Goal: Task Accomplishment & Management: Use online tool/utility

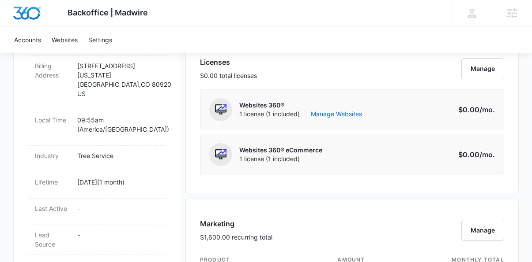
scroll to position [373, 0]
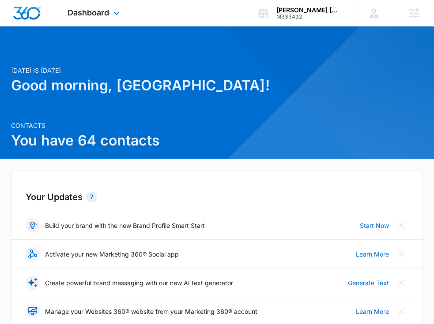
click at [96, 22] on div "Dashboard Apps Reputation Websites Forms CRM Email Social Payments POS Content …" at bounding box center [94, 13] width 81 height 26
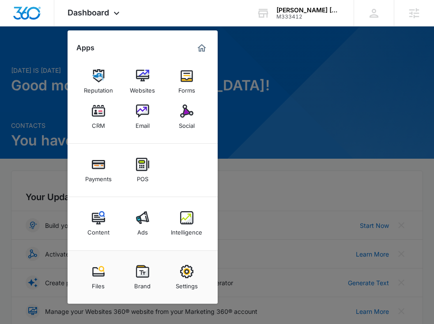
click at [144, 217] on img at bounding box center [142, 217] width 13 height 13
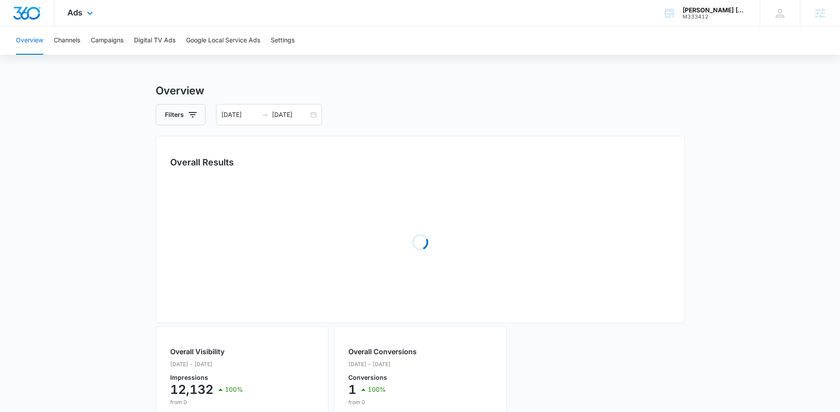
click at [91, 20] on div "Ads Apps Reputation Websites Forms CRM Email Social Payments POS Content Ads In…" at bounding box center [81, 13] width 54 height 26
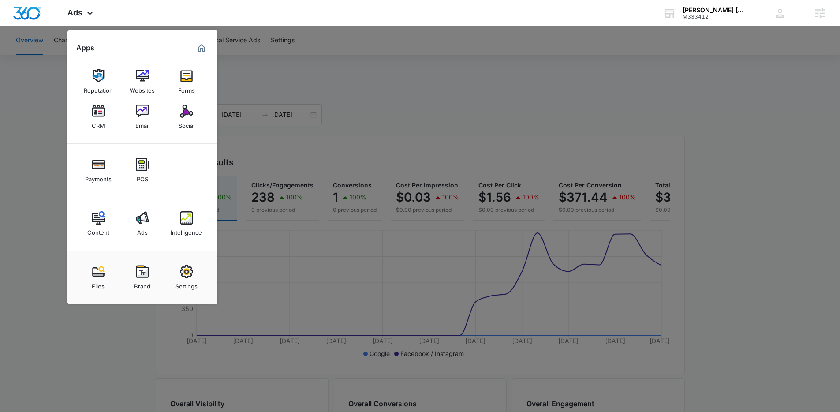
click at [292, 120] on div at bounding box center [420, 206] width 840 height 412
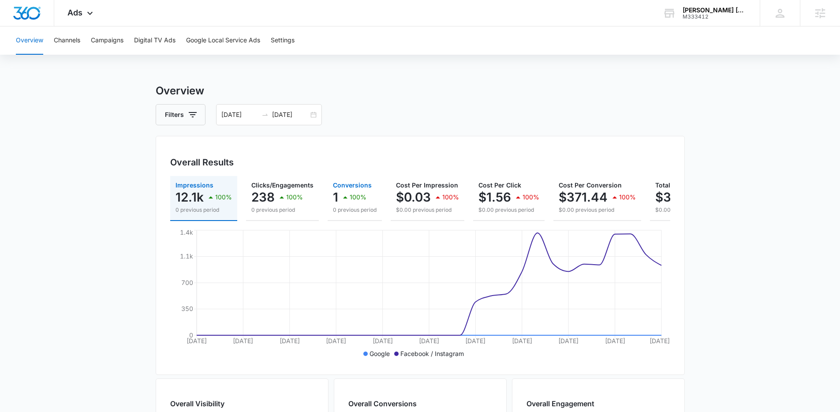
click at [360, 205] on div "100%" at bounding box center [353, 197] width 26 height 18
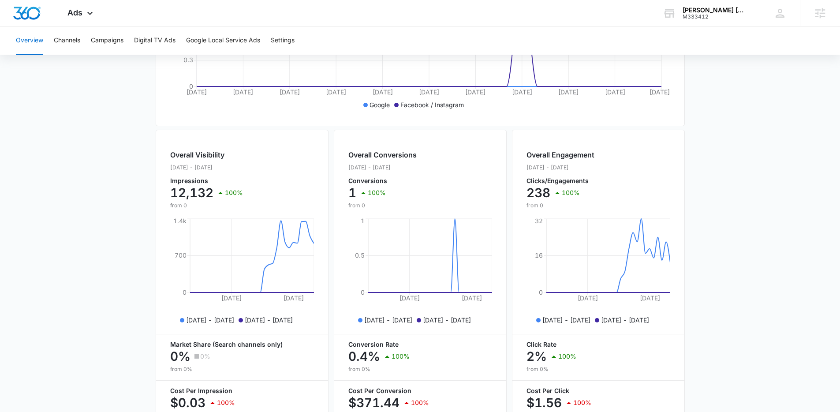
scroll to position [249, 0]
click at [109, 34] on button "Campaigns" at bounding box center [107, 40] width 33 height 28
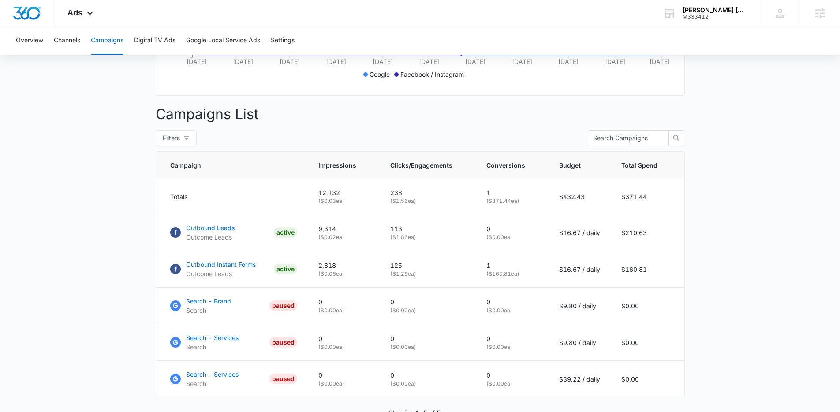
scroll to position [281, 0]
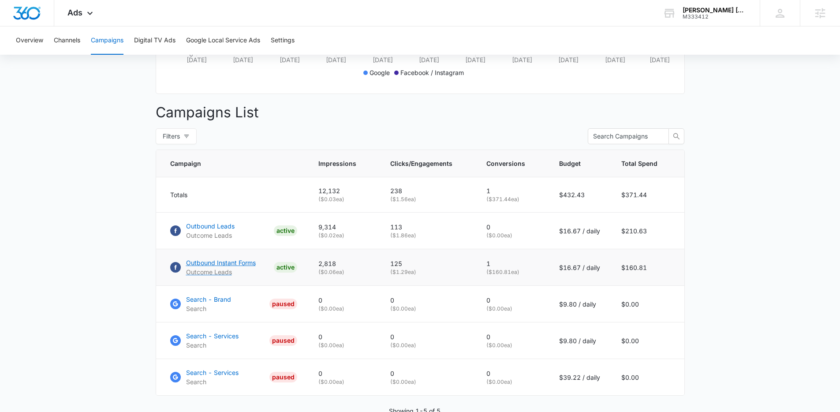
click at [200, 267] on p "Outbound Instant Forms" at bounding box center [221, 262] width 70 height 9
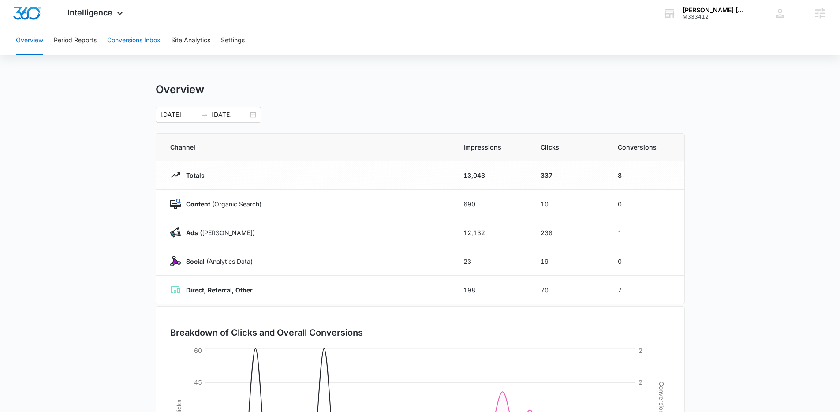
click at [131, 48] on button "Conversions Inbox" at bounding box center [133, 40] width 53 height 28
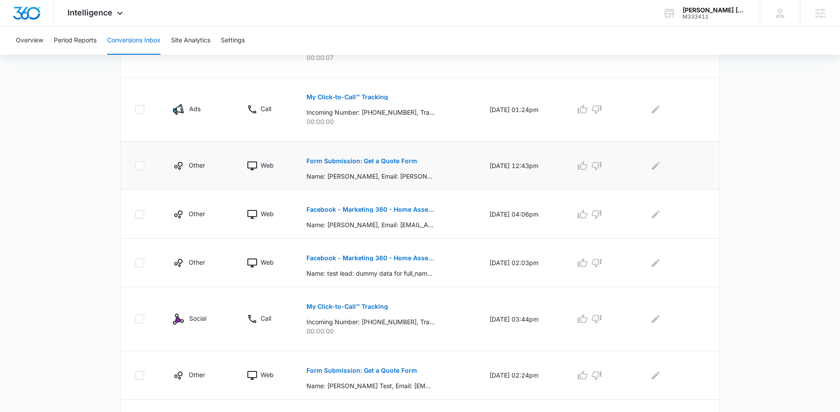
scroll to position [337, 0]
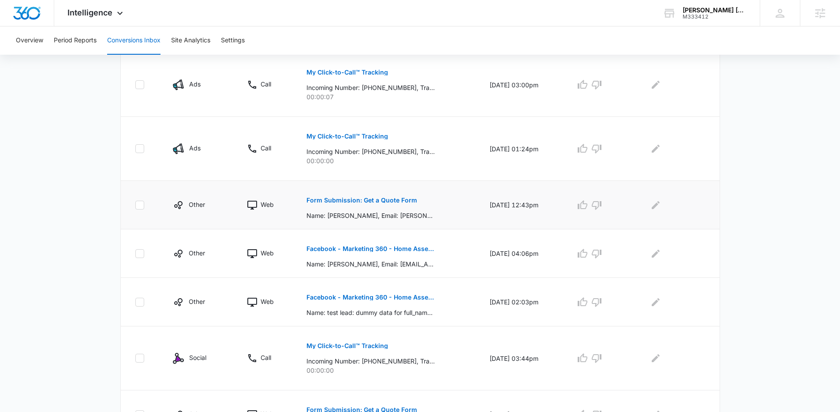
click at [396, 208] on button "Form Submission: Get a Quote Form" at bounding box center [362, 200] width 111 height 21
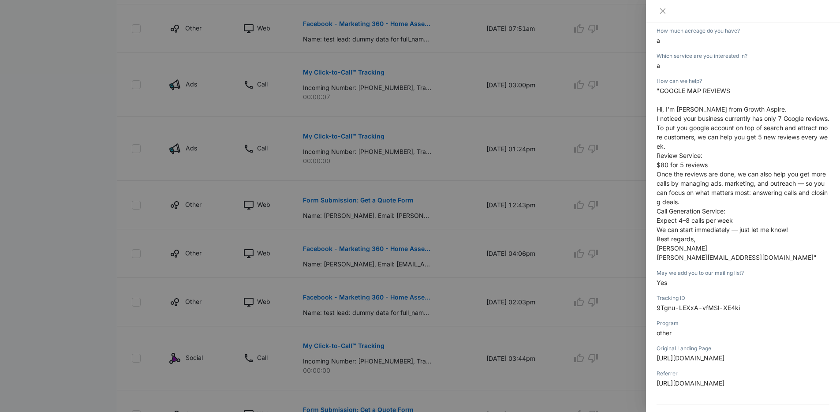
scroll to position [203, 0]
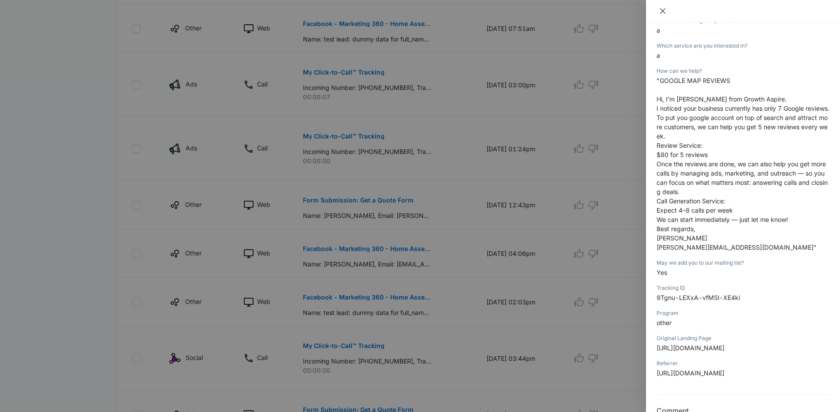
click at [657, 12] on button "Close" at bounding box center [663, 11] width 12 height 8
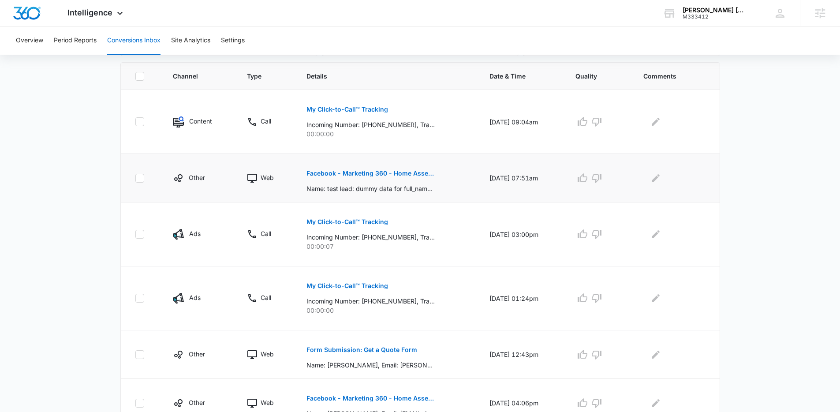
scroll to position [180, 0]
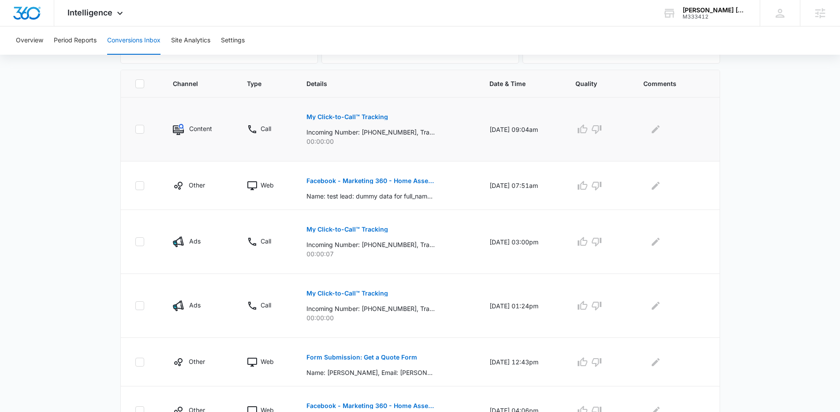
click at [343, 117] on p "My Click-to-Call™ Tracking" at bounding box center [348, 117] width 82 height 6
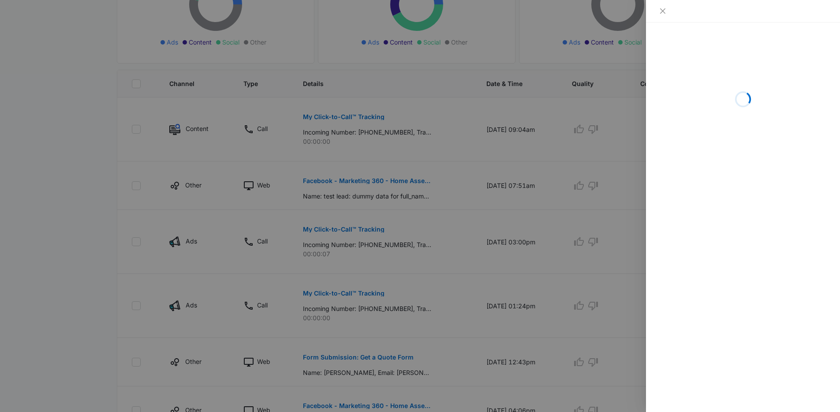
click at [562, 182] on div at bounding box center [420, 206] width 840 height 412
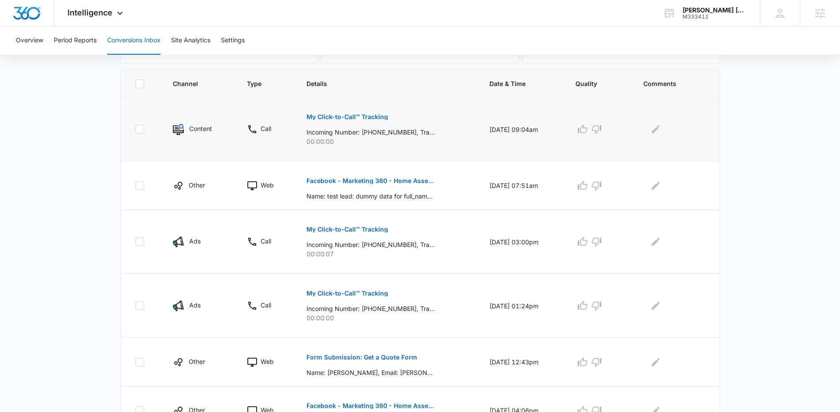
click at [326, 115] on p "My Click-to-Call™ Tracking" at bounding box center [348, 117] width 82 height 6
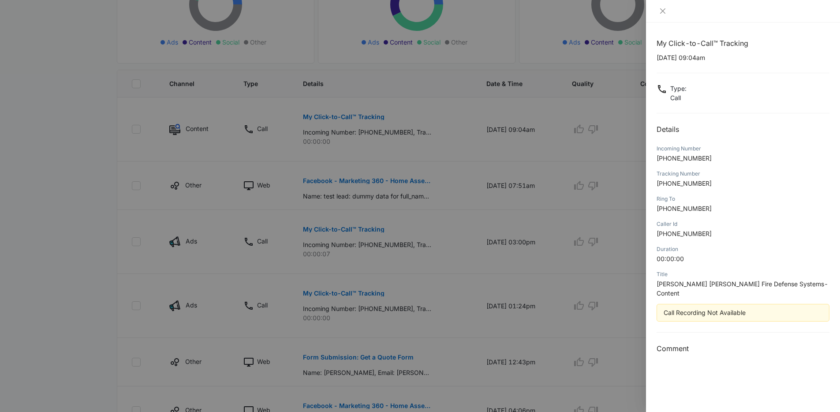
click at [252, 135] on div at bounding box center [420, 206] width 840 height 412
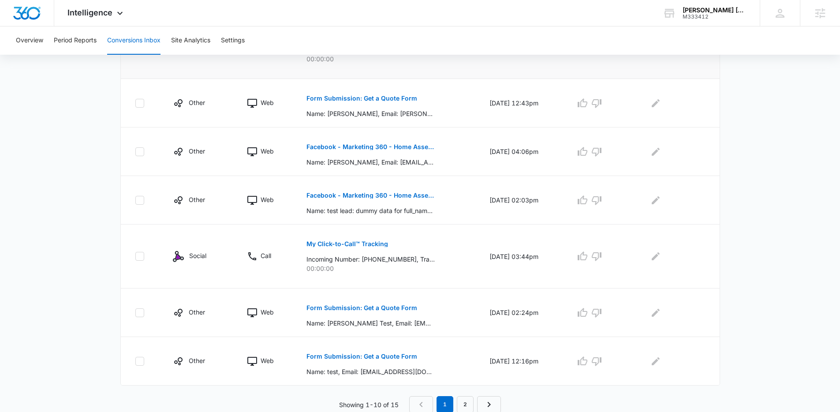
scroll to position [440, 0]
click at [329, 148] on p "Facebook - Marketing 360 - Home Assessment" at bounding box center [371, 146] width 128 height 6
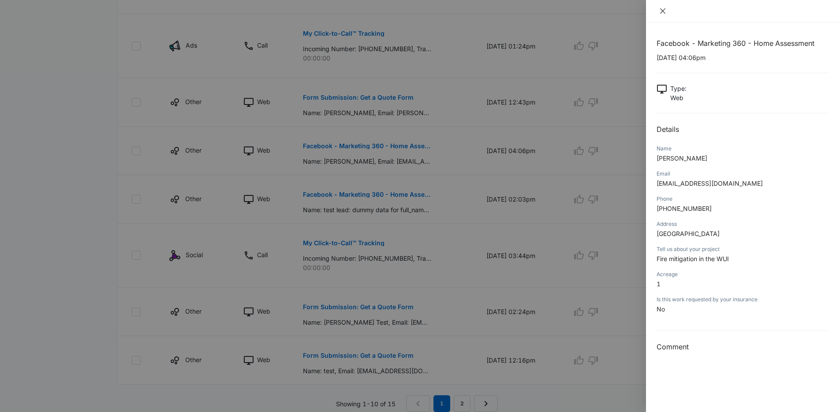
drag, startPoint x: 664, startPoint y: 8, endPoint x: 660, endPoint y: 11, distance: 4.8
click at [660, 11] on icon "close" at bounding box center [663, 10] width 7 height 7
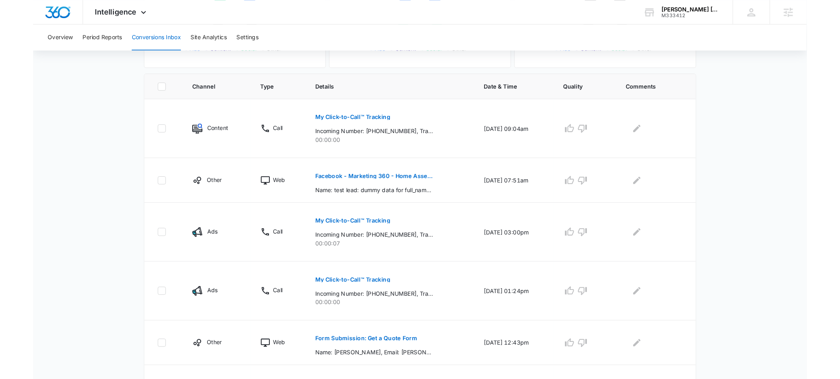
scroll to position [305, 0]
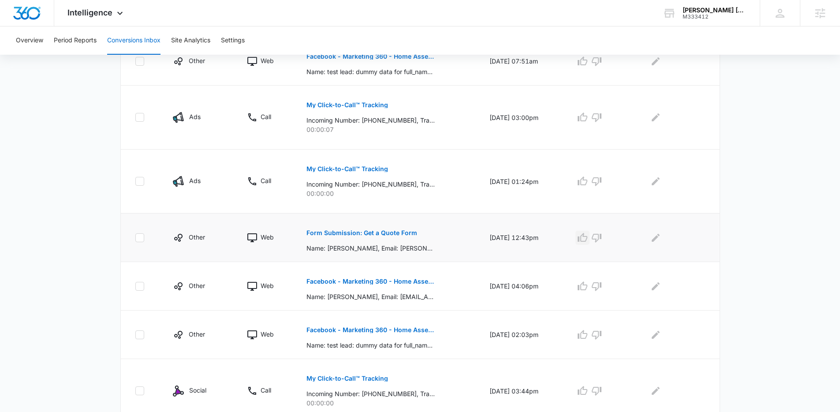
click at [588, 240] on icon "button" at bounding box center [582, 237] width 11 height 11
click at [602, 282] on icon "button" at bounding box center [597, 286] width 10 height 9
click at [586, 237] on icon "button" at bounding box center [582, 237] width 11 height 11
click at [597, 290] on icon "button" at bounding box center [597, 286] width 11 height 11
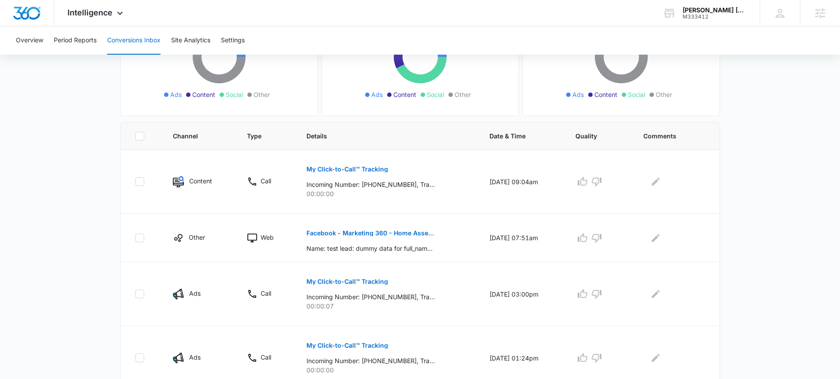
scroll to position [0, 0]
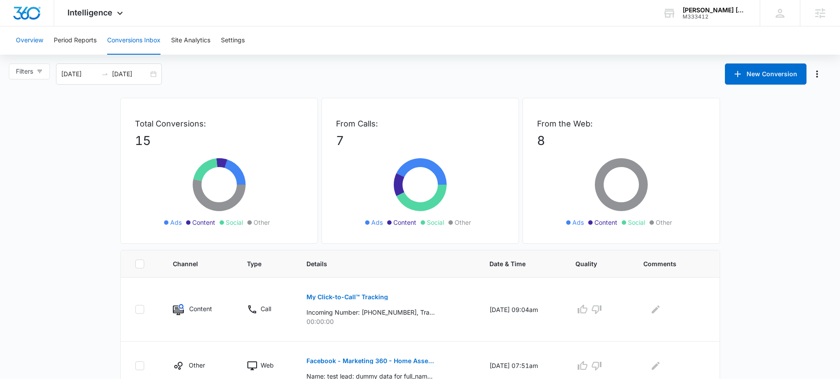
click at [26, 40] on button "Overview" at bounding box center [29, 40] width 27 height 28
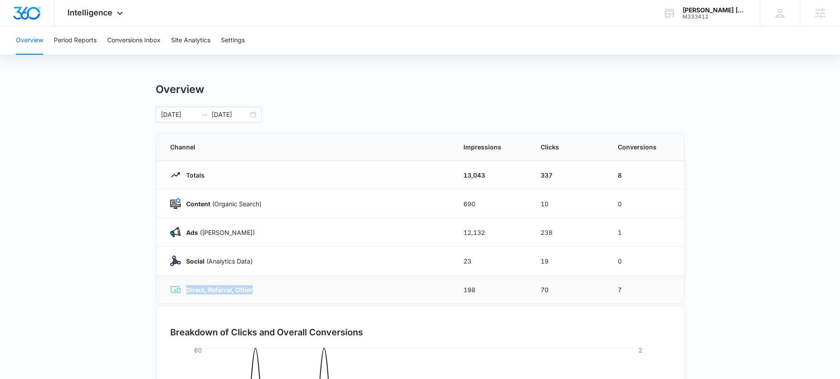
drag, startPoint x: 169, startPoint y: 291, endPoint x: 265, endPoint y: 294, distance: 95.3
click at [265, 294] on td "Direct, Referral, Other" at bounding box center [304, 290] width 297 height 29
click at [59, 192] on main "Overview 07/14/2025 08/13/2025 Channel Impressions Clicks Conversions Totals 13…" at bounding box center [420, 314] width 840 height 463
drag, startPoint x: 254, startPoint y: 290, endPoint x: 186, endPoint y: 289, distance: 68.0
click at [186, 289] on div "Direct, Referral, Other" at bounding box center [306, 290] width 272 height 11
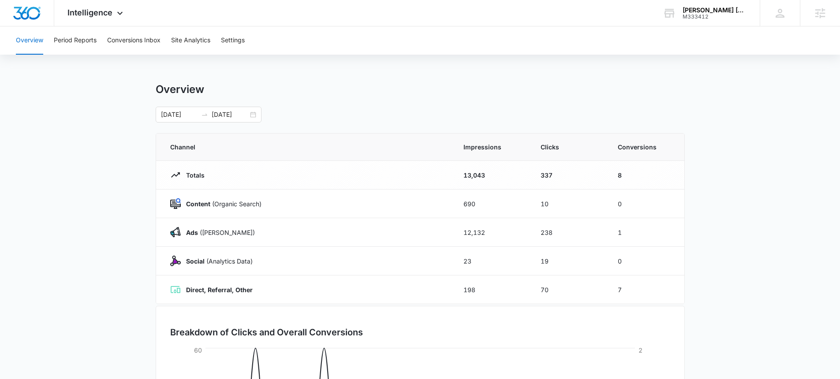
click at [487, 97] on div "Overview 07/14/2025 08/13/2025" at bounding box center [420, 103] width 529 height 40
drag, startPoint x: 248, startPoint y: 294, endPoint x: 202, endPoint y: 290, distance: 46.9
click at [202, 290] on p "Direct, Referral, Other" at bounding box center [217, 289] width 72 height 9
click at [343, 101] on div "Overview 07/14/2025 08/13/2025" at bounding box center [420, 103] width 529 height 40
drag, startPoint x: 651, startPoint y: 288, endPoint x: 168, endPoint y: 289, distance: 482.6
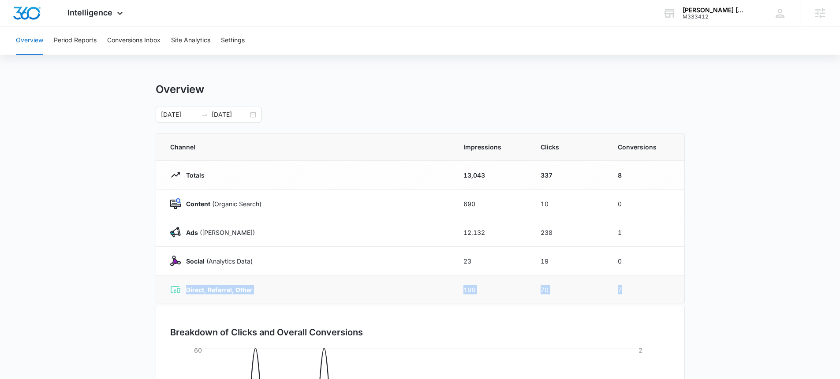
click at [168, 289] on tr "Direct, Referral, Other 198 70 7" at bounding box center [420, 290] width 528 height 29
click at [612, 288] on td "7" at bounding box center [645, 290] width 77 height 29
click at [622, 289] on td "7" at bounding box center [645, 290] width 77 height 29
click at [620, 289] on td "7" at bounding box center [645, 290] width 77 height 29
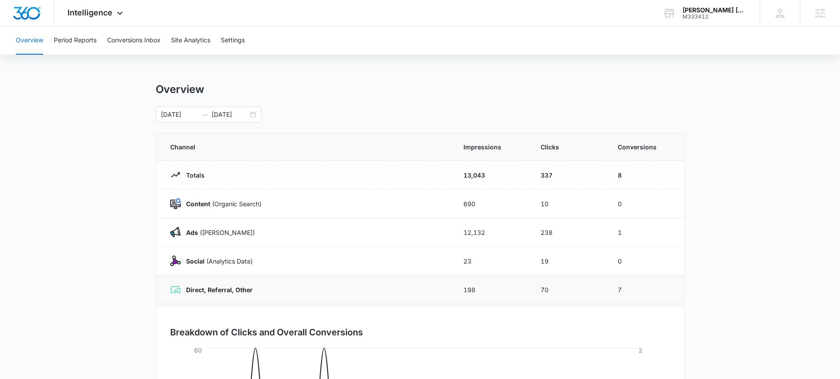
click at [620, 289] on td "7" at bounding box center [645, 290] width 77 height 29
click at [617, 290] on td "7" at bounding box center [645, 290] width 77 height 29
click at [630, 288] on td "7" at bounding box center [645, 290] width 77 height 29
drag, startPoint x: 680, startPoint y: 277, endPoint x: 679, endPoint y: 270, distance: 7.1
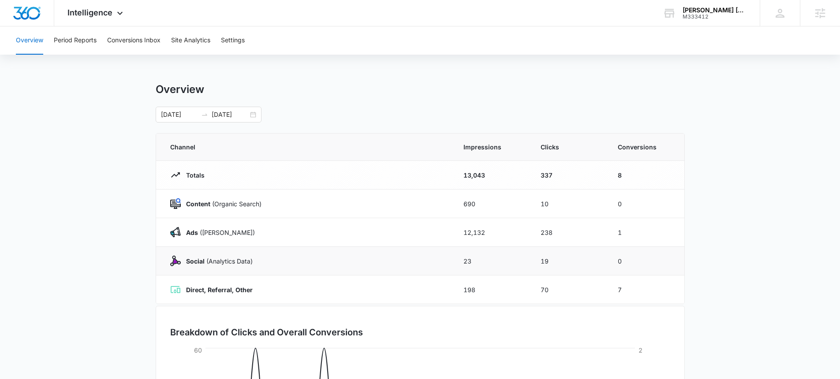
click at [680, 277] on td "7" at bounding box center [645, 290] width 77 height 29
drag, startPoint x: 658, startPoint y: 294, endPoint x: 177, endPoint y: 286, distance: 481.3
click at [182, 289] on tr "Direct, Referral, Other 198 70 7" at bounding box center [420, 290] width 528 height 29
click at [77, 237] on main "Overview 07/14/2025 08/13/2025 Channel Impressions Clicks Conversions Totals 13…" at bounding box center [420, 314] width 840 height 463
click at [472, 292] on td "198" at bounding box center [491, 290] width 77 height 29
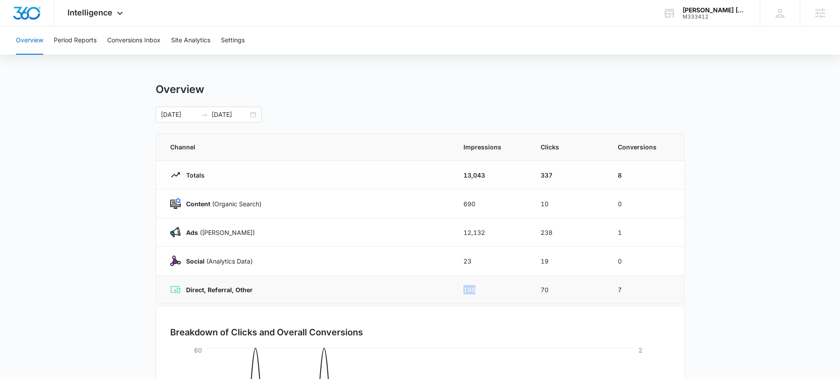
click at [472, 292] on td "198" at bounding box center [491, 290] width 77 height 29
click at [88, 295] on main "Overview 07/14/2025 08/13/2025 Channel Impressions Clicks Conversions Totals 13…" at bounding box center [420, 314] width 840 height 463
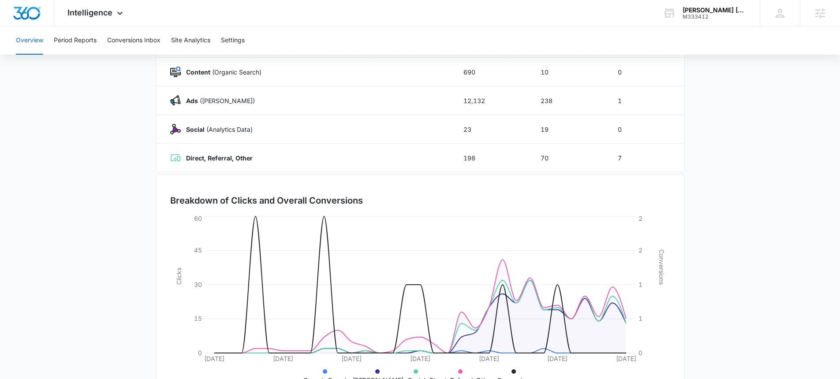
scroll to position [167, 0]
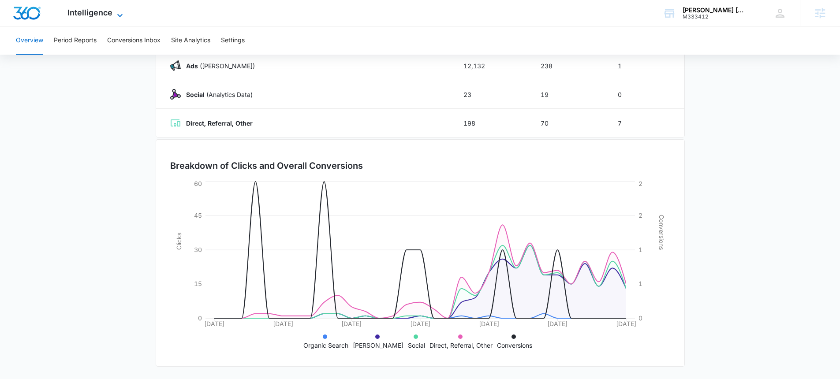
click at [101, 13] on span "Intelligence" at bounding box center [89, 12] width 45 height 9
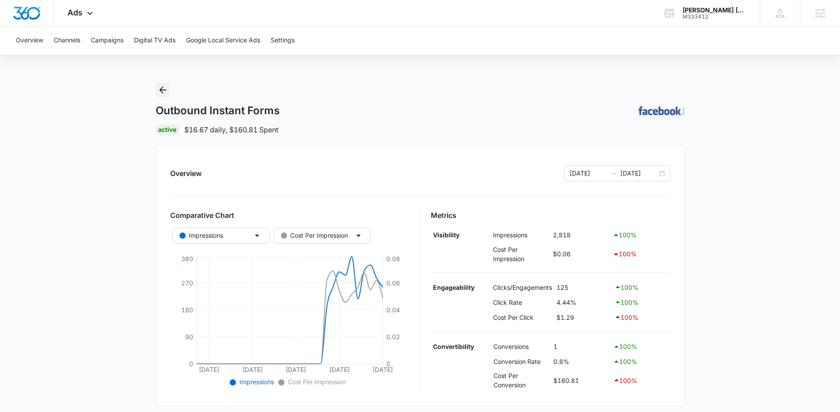
click at [163, 91] on icon "Back" at bounding box center [162, 90] width 11 height 11
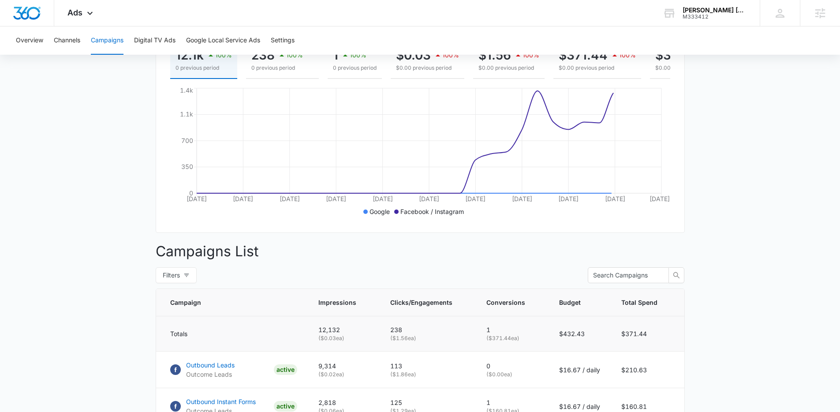
scroll to position [217, 0]
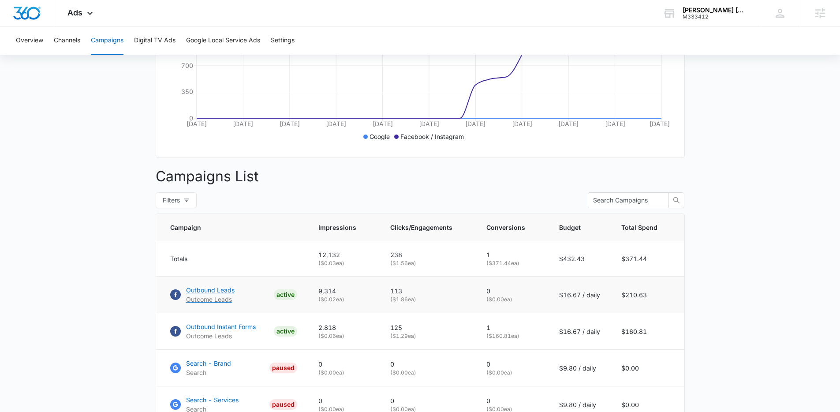
click at [207, 295] on p "Outbound Leads" at bounding box center [210, 289] width 49 height 9
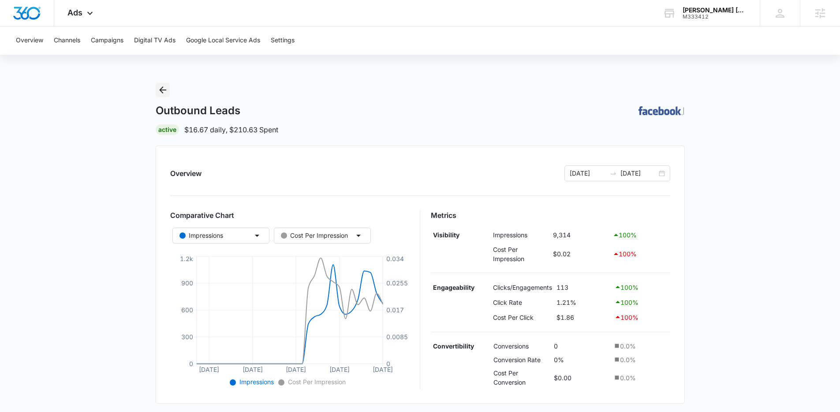
click at [165, 89] on icon "Back" at bounding box center [162, 90] width 11 height 11
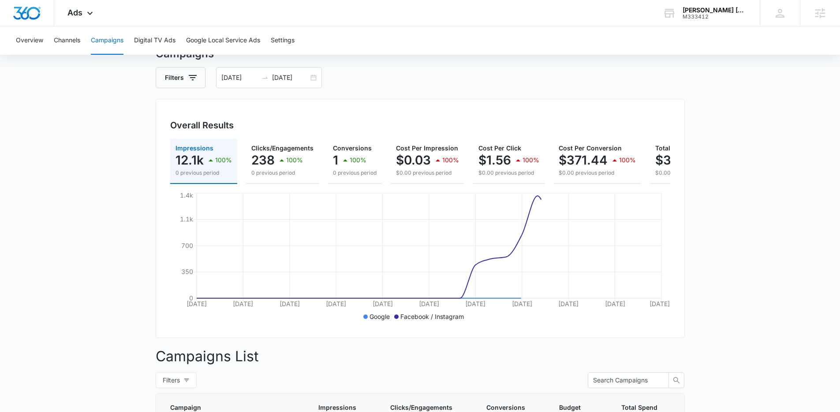
scroll to position [330, 0]
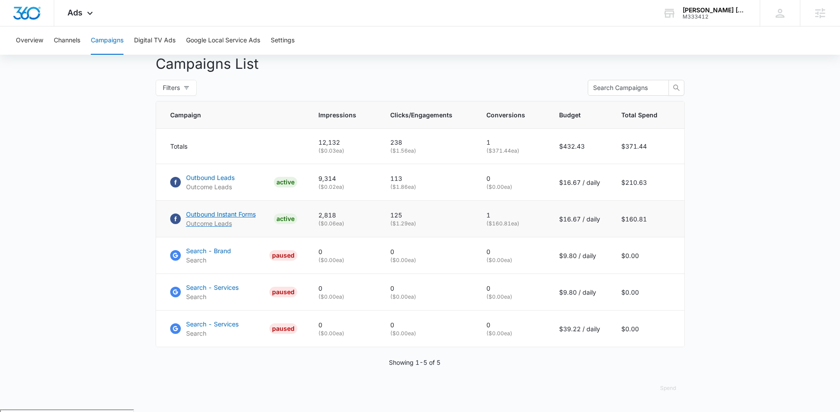
click at [225, 219] on p "Outbound Instant Forms" at bounding box center [221, 214] width 70 height 9
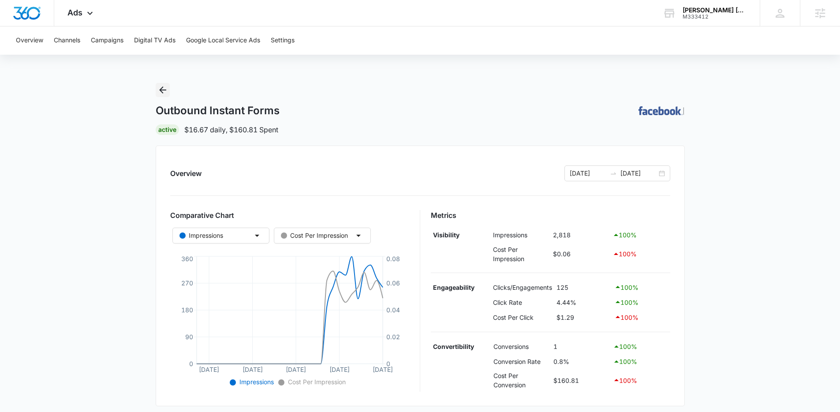
click at [157, 88] on icon "Back" at bounding box center [162, 90] width 11 height 11
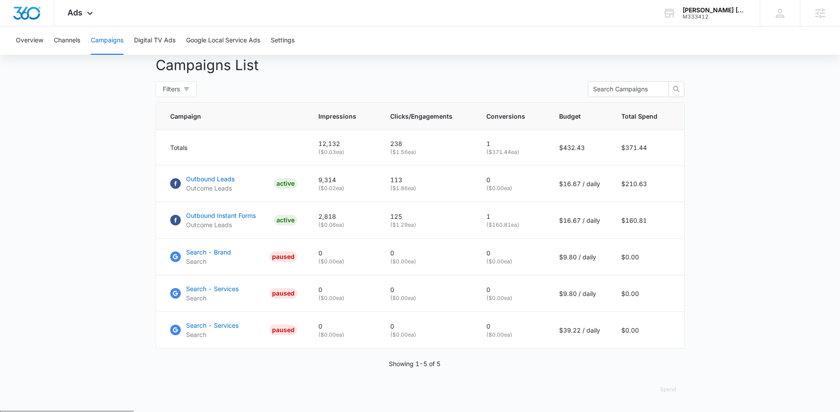
scroll to position [329, 0]
drag, startPoint x: 270, startPoint y: 284, endPoint x: 84, endPoint y: 212, distance: 199.6
click at [71, 217] on main "Campaigns Filters [DATE] [DATE] Overall Results Impressions 12.1k 100% 0 previo…" at bounding box center [420, 82] width 840 height 656
click at [217, 227] on p "Outcome Leads" at bounding box center [221, 224] width 70 height 9
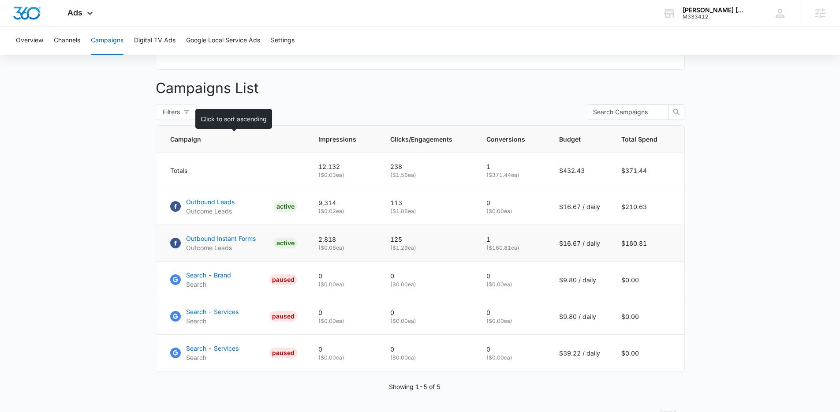
scroll to position [307, 0]
click at [225, 250] on p "Outcome Leads" at bounding box center [221, 246] width 70 height 9
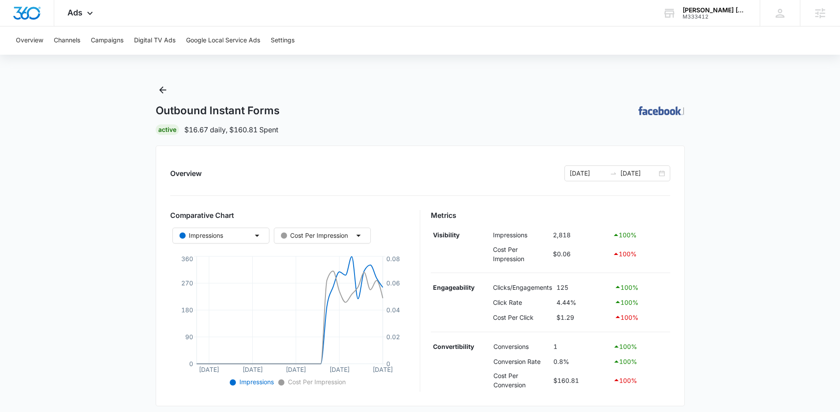
click at [177, 96] on div "Outbound Instant Forms | Active $16.67 daily , $160.81 Spent" at bounding box center [420, 109] width 529 height 52
click at [166, 92] on icon "Back" at bounding box center [162, 90] width 11 height 11
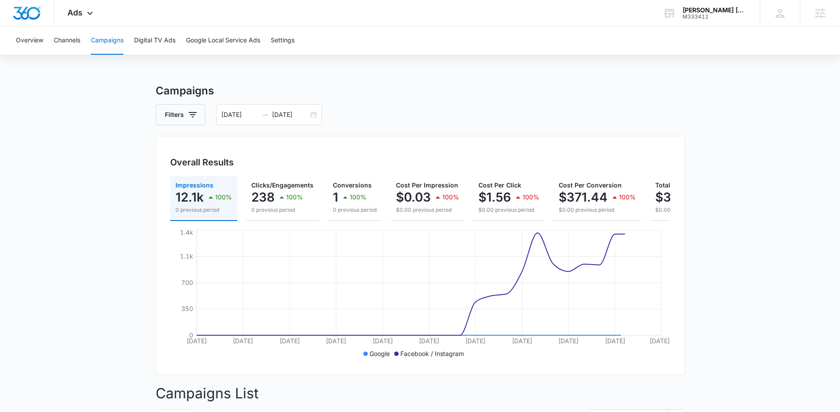
click at [509, 116] on div "Filters 07/14/2025 08/13/2025" at bounding box center [420, 114] width 529 height 21
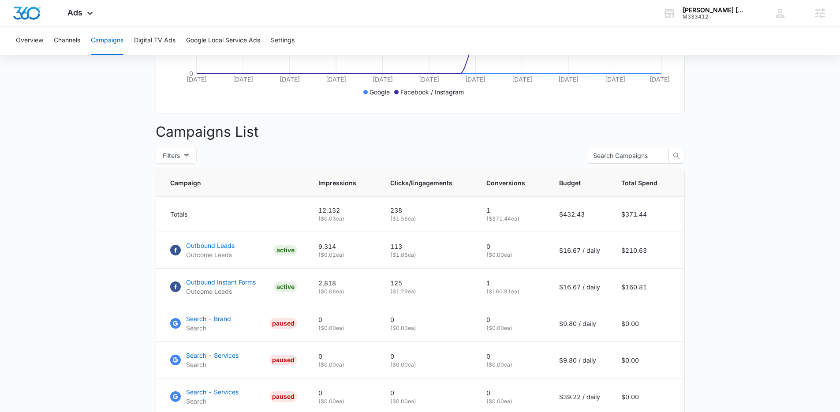
scroll to position [265, 0]
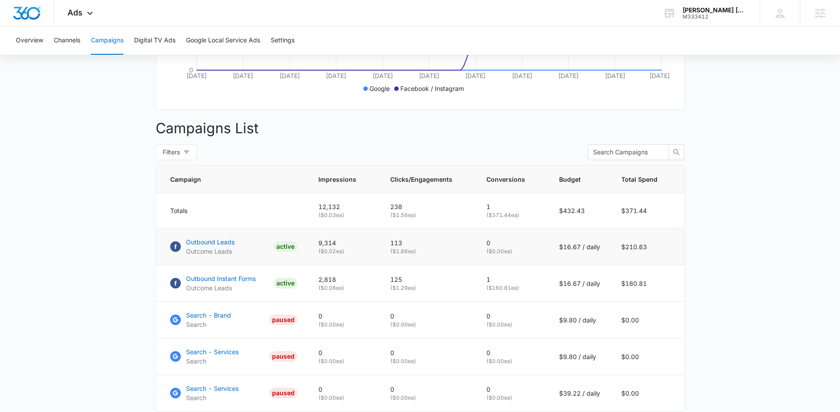
drag, startPoint x: 342, startPoint y: 254, endPoint x: 323, endPoint y: 241, distance: 22.9
click at [323, 241] on td "9,314 ( $0.02 ea)" at bounding box center [344, 247] width 72 height 37
click at [161, 276] on td "Outbound Instant Forms Outcome Leads ACTIVE" at bounding box center [232, 283] width 152 height 37
drag, startPoint x: 167, startPoint y: 280, endPoint x: 278, endPoint y: 295, distance: 111.8
click at [278, 295] on td "Outbound Instant Forms Outcome Leads ACTIVE" at bounding box center [232, 283] width 152 height 37
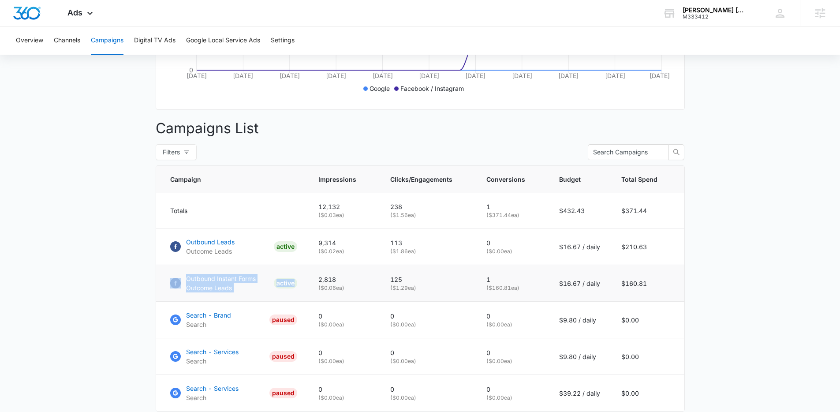
click at [266, 302] on td "Outbound Instant Forms Outcome Leads ACTIVE" at bounding box center [232, 283] width 152 height 37
click at [209, 247] on p "Outbound Leads" at bounding box center [210, 241] width 49 height 9
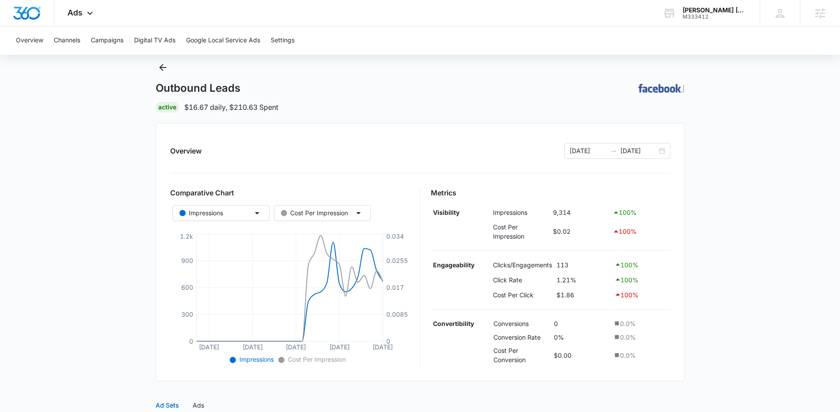
scroll to position [23, 0]
click at [162, 68] on icon "Back" at bounding box center [162, 67] width 11 height 11
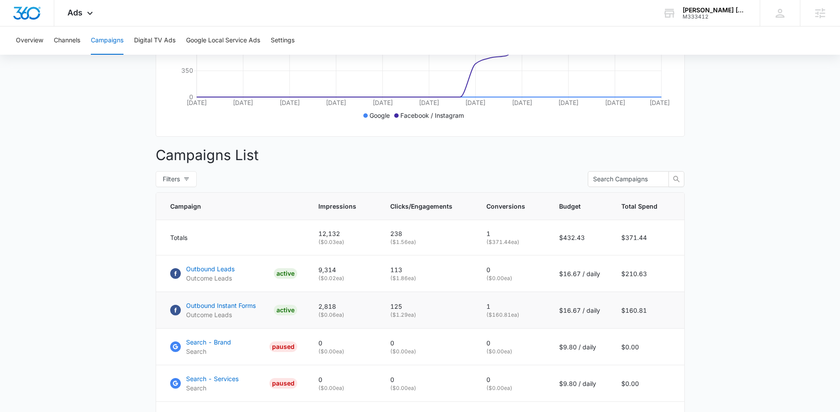
scroll to position [247, 0]
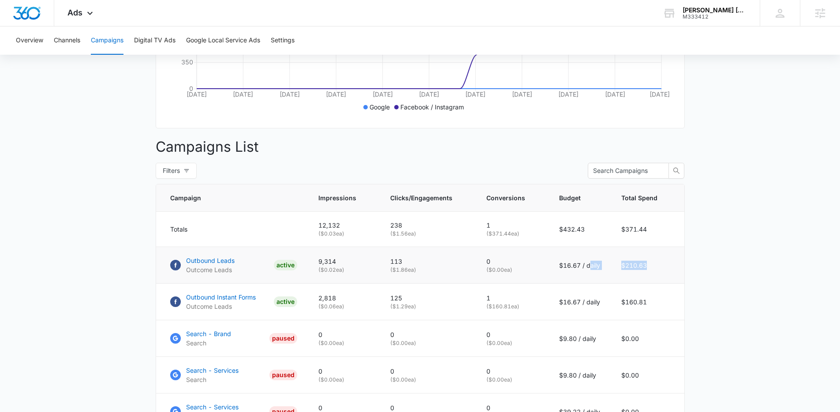
drag, startPoint x: 650, startPoint y: 271, endPoint x: 588, endPoint y: 270, distance: 62.2
click at [588, 270] on tr "Outbound Leads Outcome Leads ACTIVE 9,314 ( $0.02 ea) 113 ( $1.86 ea) 0 ( $0.00…" at bounding box center [420, 265] width 528 height 37
click at [643, 273] on td "$210.63" at bounding box center [648, 265] width 74 height 37
drag, startPoint x: 653, startPoint y: 272, endPoint x: 606, endPoint y: 274, distance: 47.3
click at [606, 274] on tr "Outbound Leads Outcome Leads ACTIVE 9,314 ( $0.02 ea) 113 ( $1.86 ea) 0 ( $0.00…" at bounding box center [420, 265] width 528 height 37
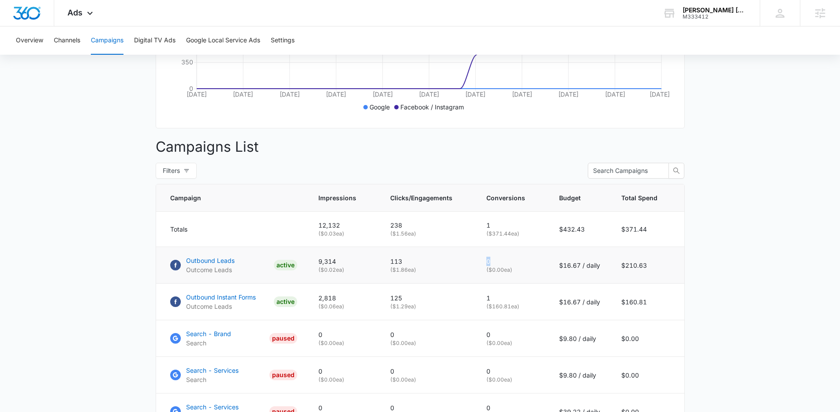
drag, startPoint x: 494, startPoint y: 268, endPoint x: 478, endPoint y: 267, distance: 16.3
click at [478, 267] on td "0 ( $0.00 ea)" at bounding box center [512, 265] width 73 height 37
click at [500, 284] on td "0 ( $0.00 ea)" at bounding box center [512, 265] width 73 height 37
drag, startPoint x: 522, startPoint y: 314, endPoint x: 485, endPoint y: 302, distance: 39.3
click at [485, 302] on td "1 ( $160.81 ea)" at bounding box center [512, 302] width 73 height 37
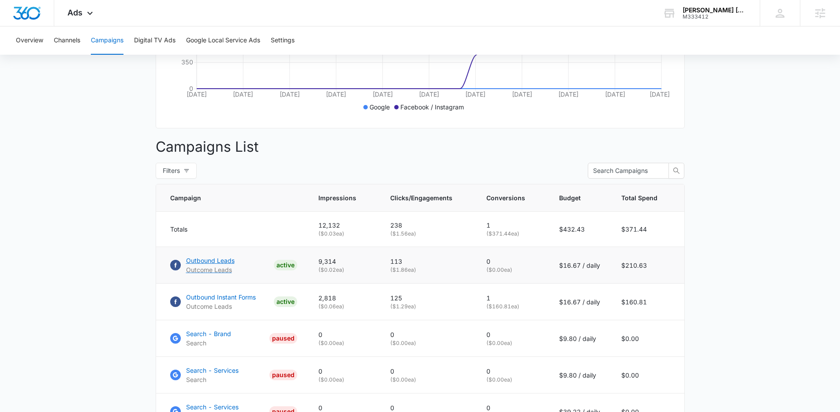
click at [207, 265] on p "Outbound Leads" at bounding box center [210, 260] width 49 height 9
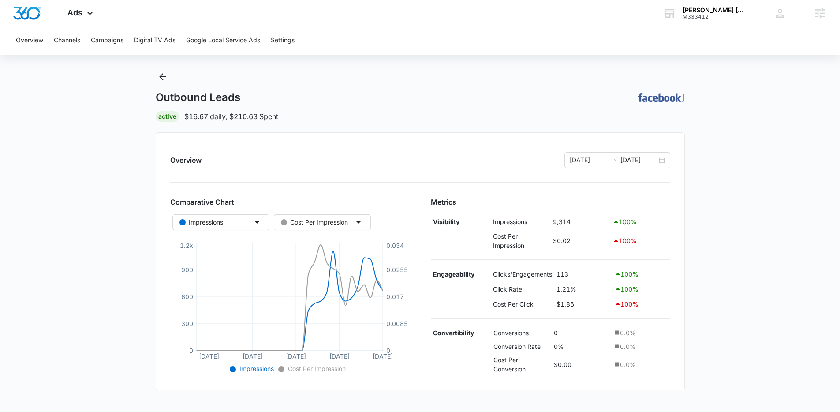
scroll to position [26, 0]
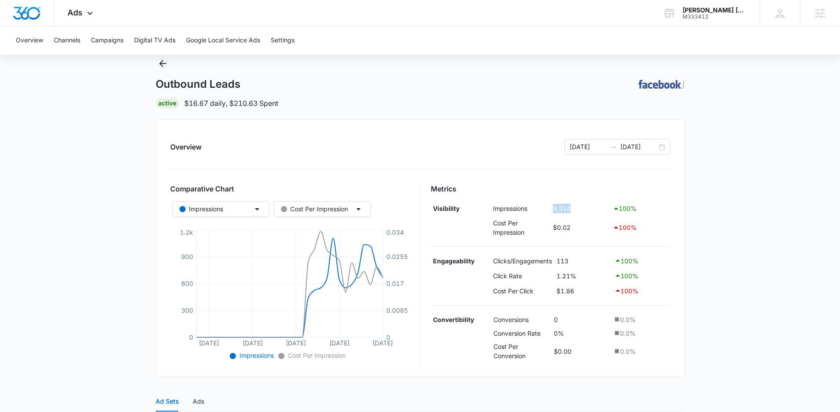
drag, startPoint x: 549, startPoint y: 210, endPoint x: 593, endPoint y: 208, distance: 43.7
click at [593, 208] on tr "Visibility Impressions 9,314 100 %" at bounding box center [551, 208] width 240 height 15
click at [593, 208] on td "9,314" at bounding box center [581, 208] width 60 height 15
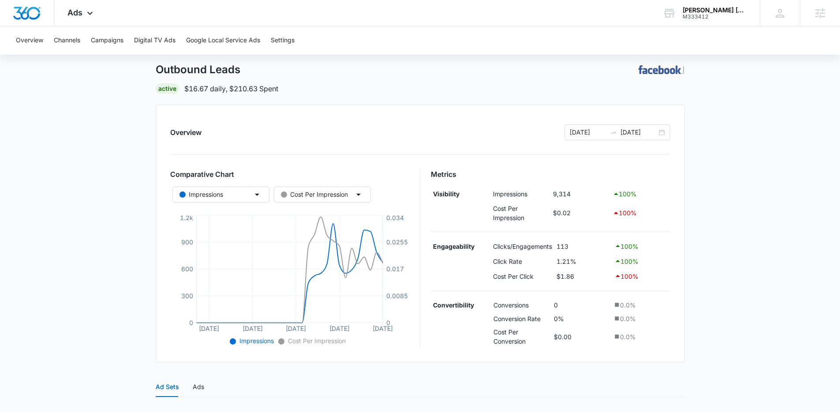
scroll to position [62, 0]
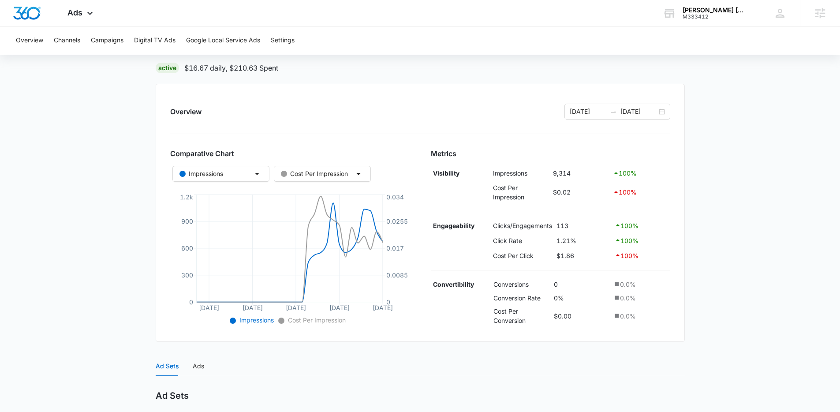
click at [564, 226] on td "113" at bounding box center [584, 225] width 58 height 15
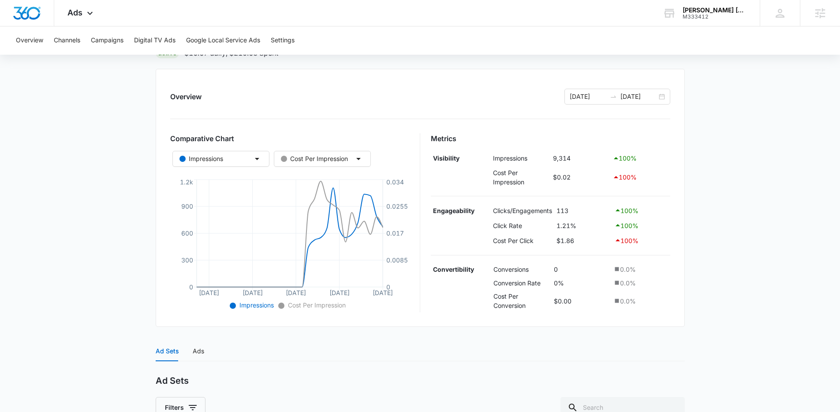
scroll to position [82, 0]
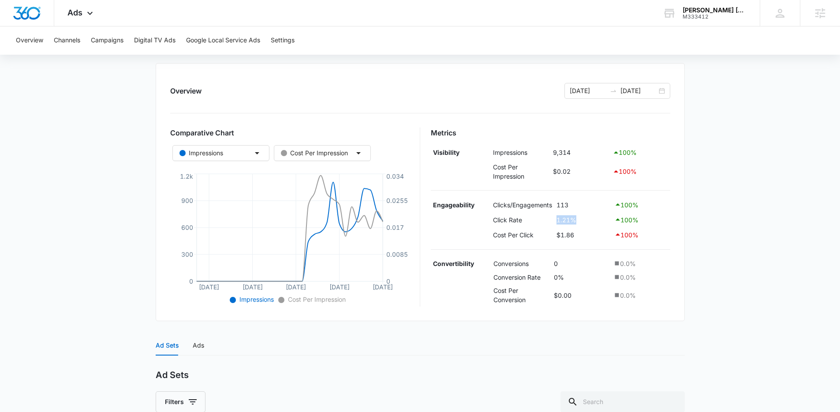
drag, startPoint x: 570, startPoint y: 221, endPoint x: 547, endPoint y: 224, distance: 23.1
click at [547, 224] on tr "Click Rate 1.21% 100 %" at bounding box center [551, 219] width 240 height 15
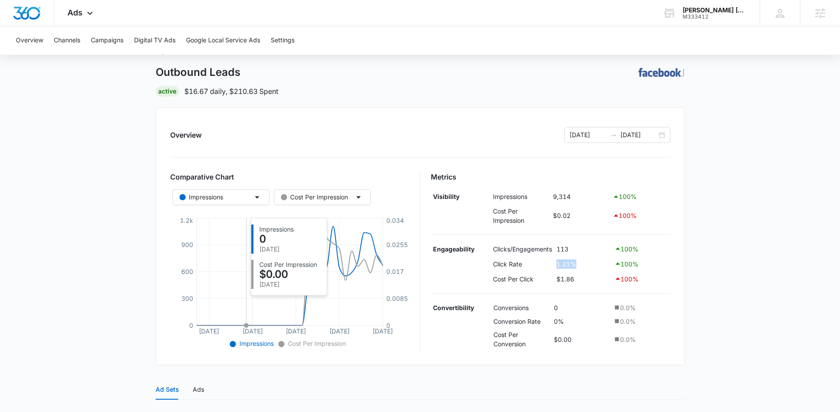
scroll to position [0, 0]
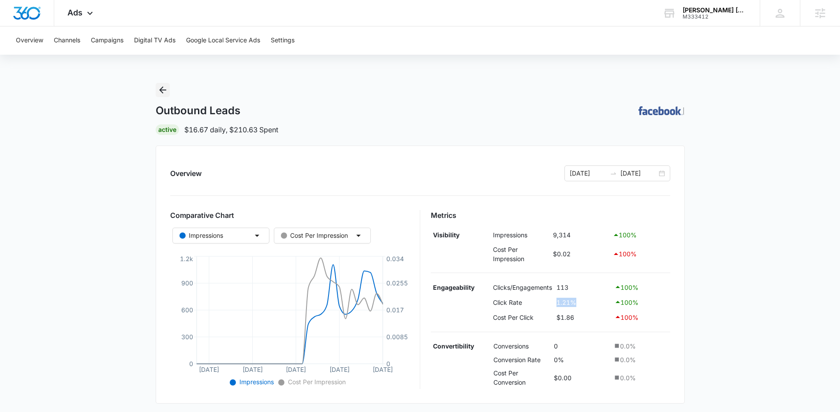
click at [167, 94] on icon "Back" at bounding box center [162, 90] width 11 height 11
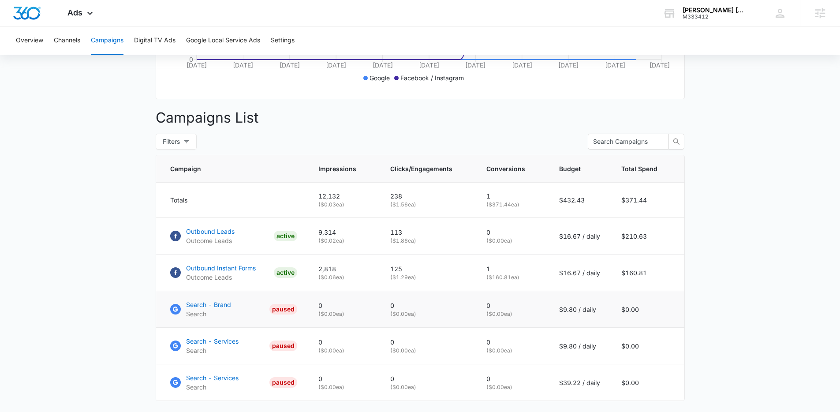
scroll to position [276, 0]
click at [223, 272] on p "Outbound Instant Forms" at bounding box center [221, 267] width 70 height 9
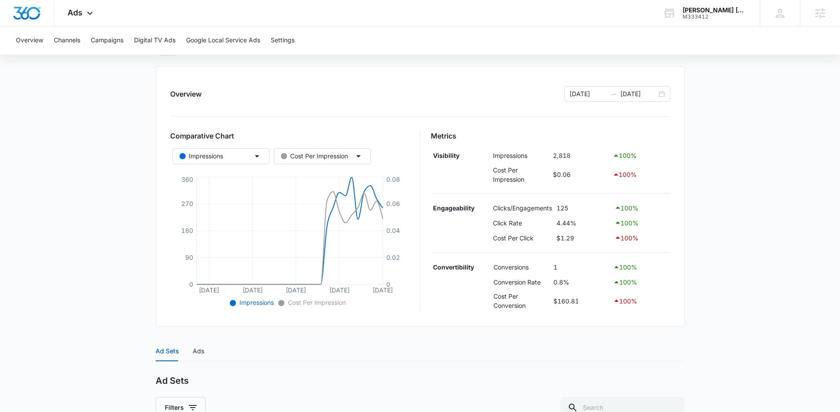
scroll to position [71, 0]
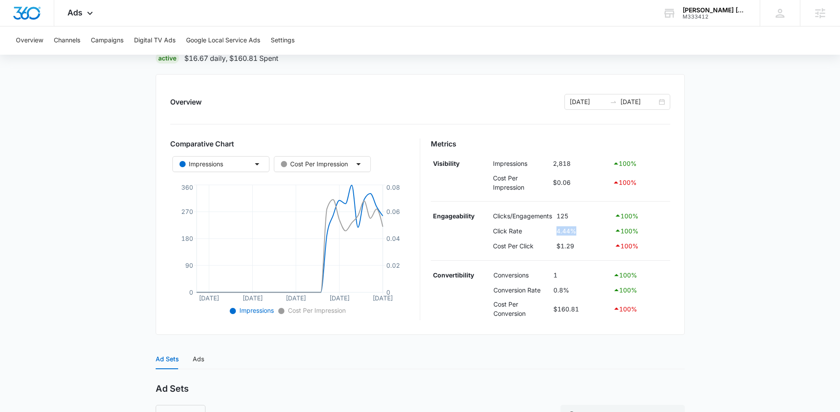
drag, startPoint x: 576, startPoint y: 230, endPoint x: 540, endPoint y: 230, distance: 36.2
click at [540, 230] on tr "Click Rate 4.44% 100 %" at bounding box center [551, 230] width 240 height 15
drag, startPoint x: 569, startPoint y: 291, endPoint x: 557, endPoint y: 276, distance: 19.2
click at [557, 276] on tbody "Convertibility Conversions 1 100 % Conversion Rate 0.8% 100 % Cost Per Conversi…" at bounding box center [551, 294] width 240 height 52
click at [681, 170] on div "Overview [DATE] [DATE] Comparative Chart Impressions Cost Per Impression [DATE]…" at bounding box center [420, 204] width 529 height 261
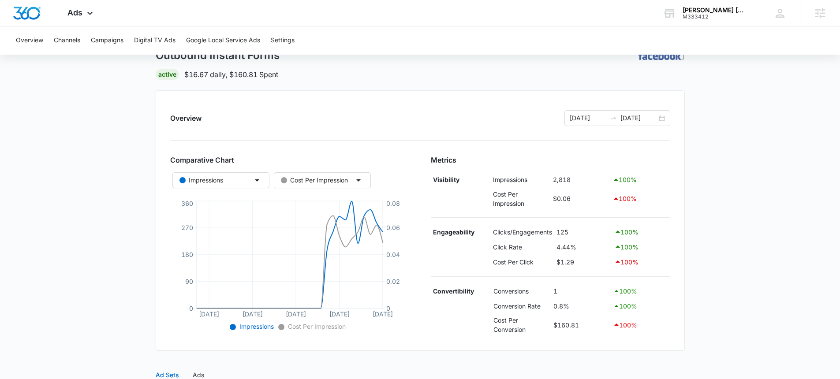
scroll to position [0, 0]
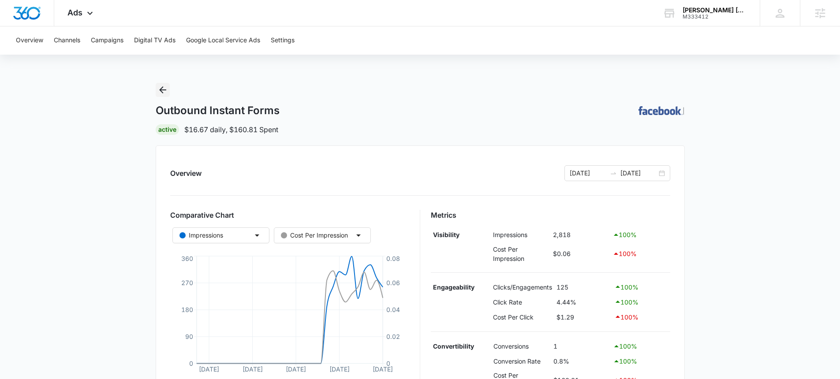
click at [156, 85] on button "Back" at bounding box center [163, 90] width 14 height 14
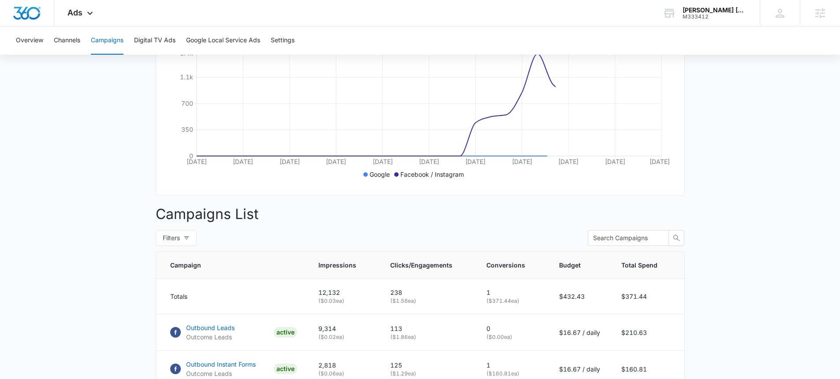
scroll to position [244, 0]
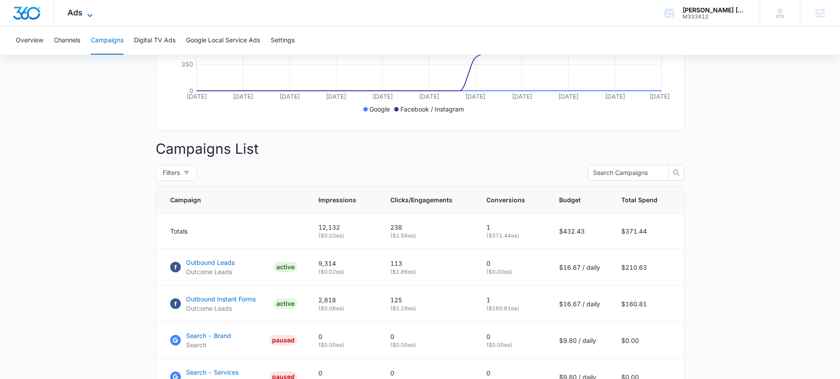
click at [85, 12] on icon at bounding box center [90, 15] width 11 height 11
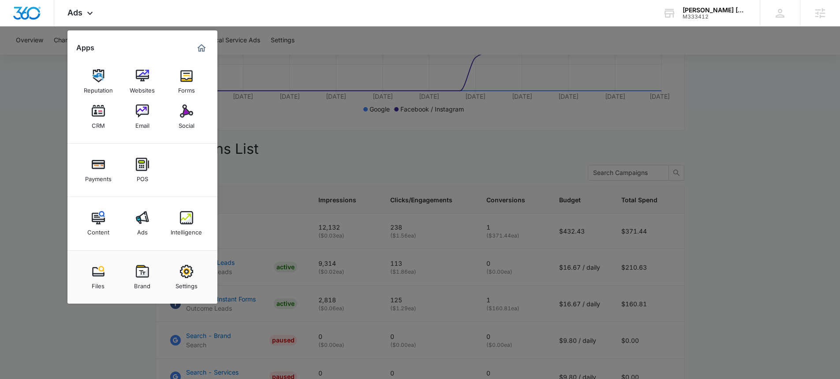
click at [390, 124] on div at bounding box center [420, 189] width 840 height 379
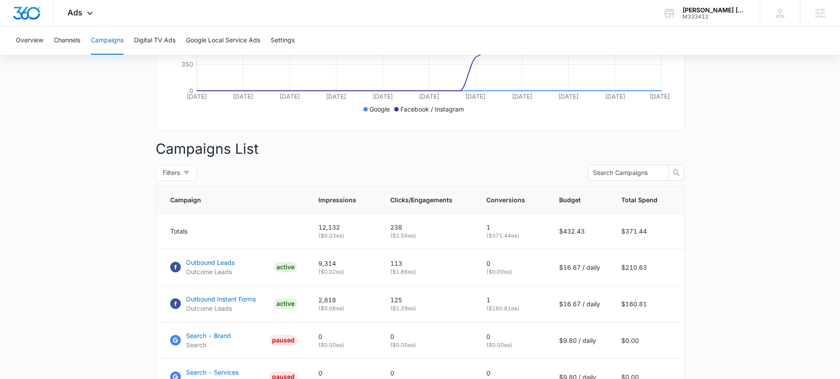
click at [92, 300] on main "Campaigns Filters 07/14/2025 08/13/2025 Overall Results Impressions 12.1k 100% …" at bounding box center [420, 167] width 840 height 656
drag, startPoint x: 165, startPoint y: 261, endPoint x: 247, endPoint y: 280, distance: 84.1
click at [247, 280] on td "Outbound Leads Outcome Leads ACTIVE" at bounding box center [232, 267] width 152 height 37
click at [135, 279] on main "Campaigns Filters 07/14/2025 08/13/2025 Overall Results Impressions 12.1k 100% …" at bounding box center [420, 167] width 840 height 656
drag, startPoint x: 263, startPoint y: 324, endPoint x: 191, endPoint y: 300, distance: 75.6
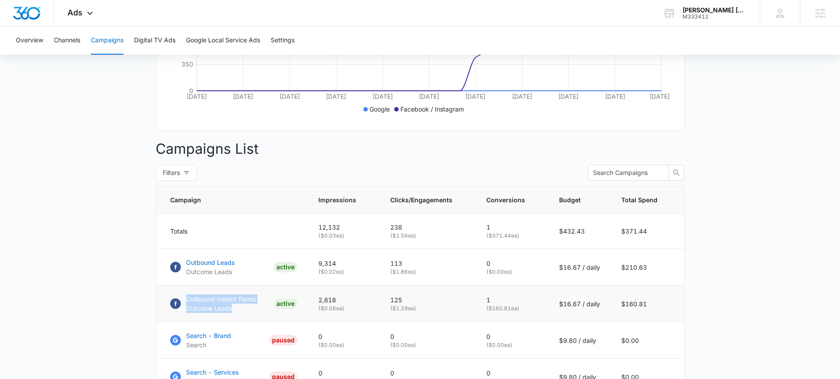
click at [191, 300] on td "Outbound Instant Forms Outcome Leads ACTIVE" at bounding box center [232, 304] width 152 height 37
click at [679, 278] on td "$210.63" at bounding box center [648, 267] width 74 height 37
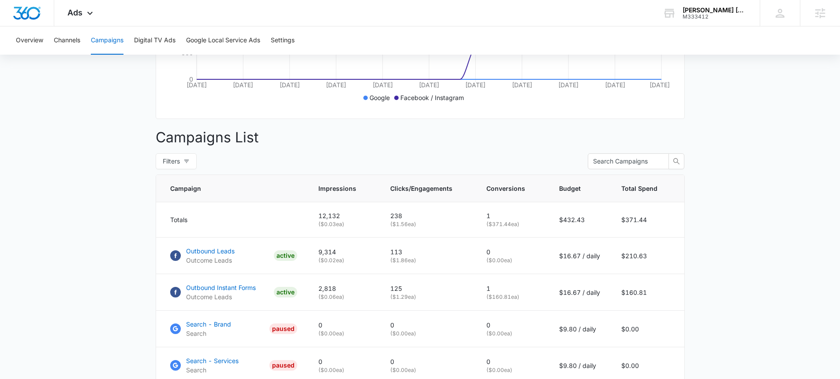
scroll to position [261, 0]
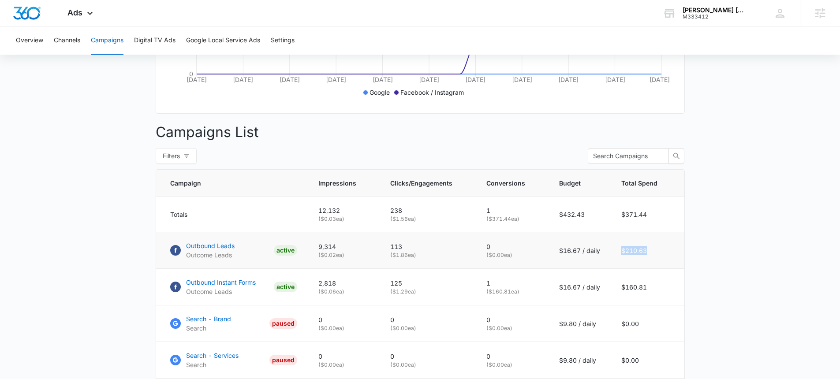
drag, startPoint x: 644, startPoint y: 259, endPoint x: 612, endPoint y: 259, distance: 31.8
click at [612, 259] on td "$210.63" at bounding box center [648, 250] width 74 height 37
click at [640, 301] on td "$160.81" at bounding box center [648, 287] width 74 height 37
drag, startPoint x: 583, startPoint y: 255, endPoint x: 551, endPoint y: 255, distance: 31.8
click at [551, 255] on td "$16.67 / daily" at bounding box center [580, 250] width 62 height 37
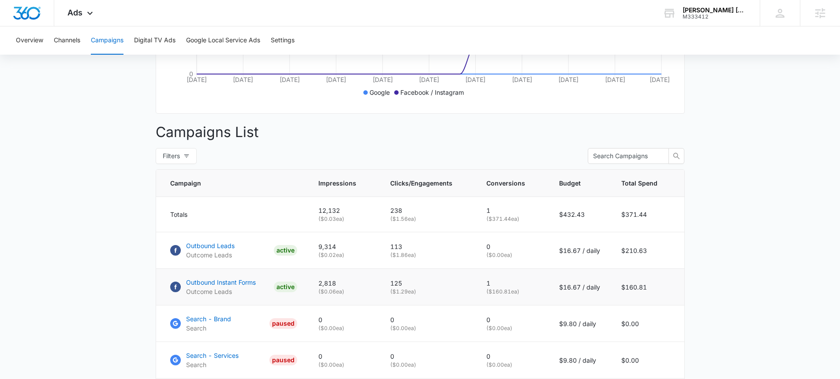
click at [549, 292] on td "$16.67 / daily" at bounding box center [580, 287] width 62 height 37
drag, startPoint x: 521, startPoint y: 298, endPoint x: 489, endPoint y: 295, distance: 32.3
click at [489, 295] on p "( $160.81 ea)" at bounding box center [513, 292] width 52 height 8
drag, startPoint x: 518, startPoint y: 259, endPoint x: 493, endPoint y: 252, distance: 26.5
click at [493, 252] on td "0 ( $0.00 ea)" at bounding box center [512, 250] width 73 height 37
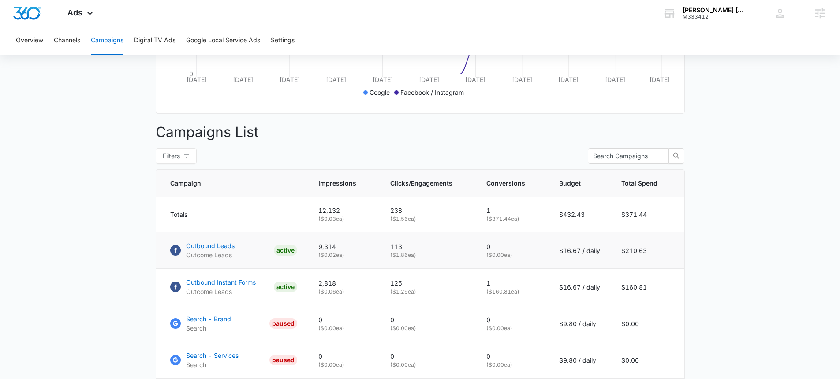
click at [262, 255] on link "Outbound Leads Outcome Leads ACTIVE" at bounding box center [233, 250] width 127 height 19
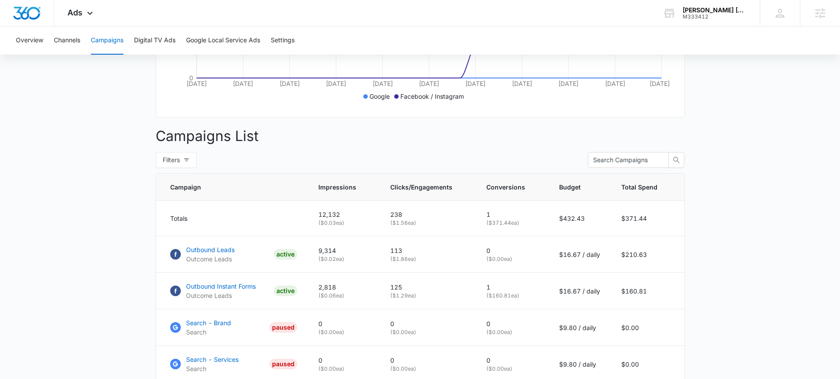
scroll to position [258, 0]
click at [327, 255] on p "9,314" at bounding box center [344, 250] width 51 height 9
drag, startPoint x: 495, startPoint y: 253, endPoint x: 488, endPoint y: 255, distance: 7.4
click at [488, 255] on p "0" at bounding box center [513, 250] width 52 height 9
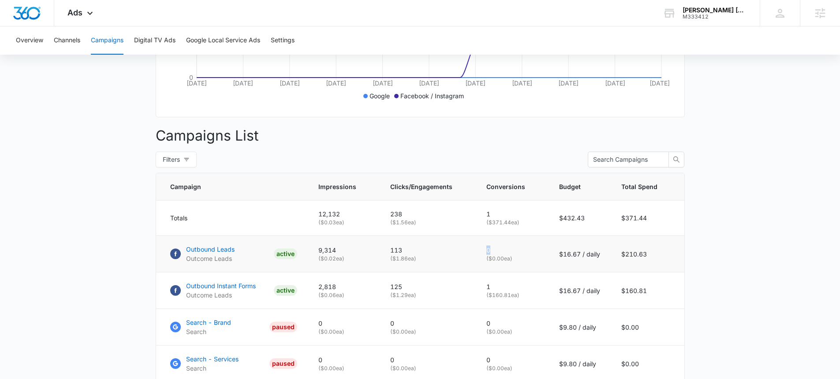
click at [519, 255] on p "0" at bounding box center [513, 250] width 52 height 9
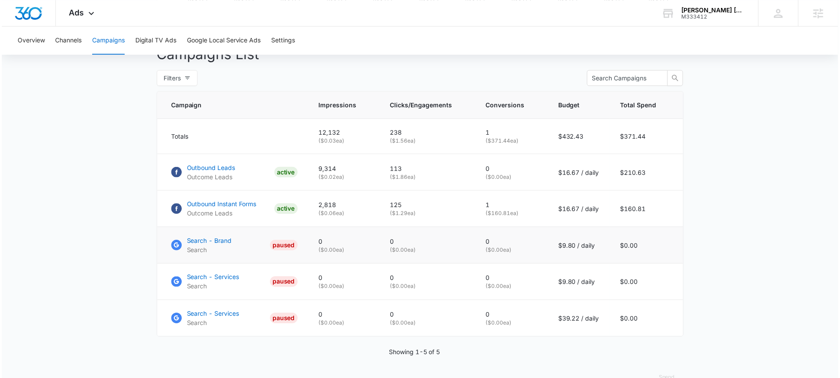
scroll to position [340, 0]
drag, startPoint x: 525, startPoint y: 221, endPoint x: 492, endPoint y: 194, distance: 42.9
click at [492, 194] on tbody "Totals 12,132 ( $0.03 ea) 238 ( $1.56 ea) 1 ( $371.44 ea) $432.43 $371.44 Outbo…" at bounding box center [420, 228] width 528 height 218
click at [734, 143] on main "Campaigns Filters 07/14/2025 08/13/2025 Overall Results Impressions 12.1k 100% …" at bounding box center [420, 71] width 840 height 656
drag, startPoint x: 526, startPoint y: 221, endPoint x: 478, endPoint y: 210, distance: 49.2
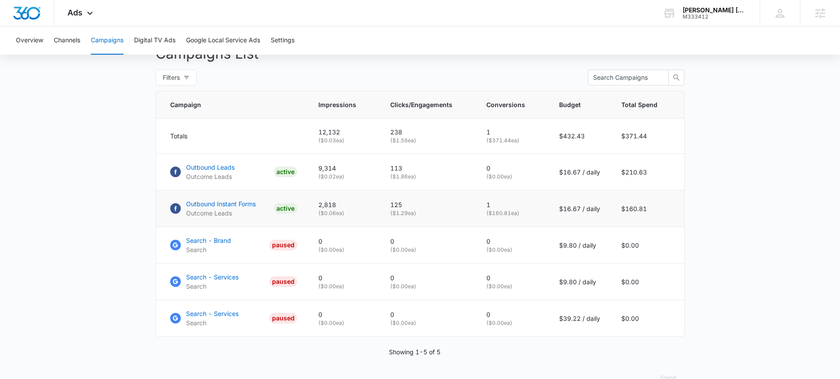
click at [478, 210] on td "1 ( $160.81 ea)" at bounding box center [512, 209] width 73 height 37
click at [793, 191] on main "Campaigns Filters 07/14/2025 08/13/2025 Overall Results Impressions 12.1k 100% …" at bounding box center [420, 71] width 840 height 656
drag, startPoint x: 530, startPoint y: 221, endPoint x: 480, endPoint y: 213, distance: 51.1
click at [480, 213] on td "1 ( $160.81 ea)" at bounding box center [512, 209] width 73 height 37
click at [14, 152] on main "Campaigns Filters 07/14/2025 08/13/2025 Overall Results Impressions 12.1k 100% …" at bounding box center [420, 71] width 840 height 656
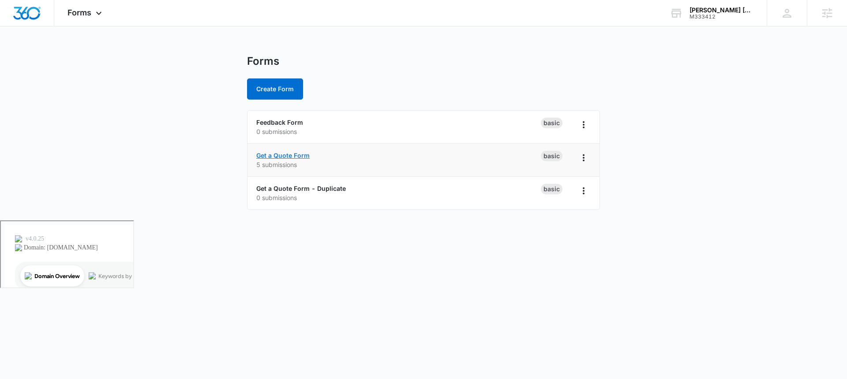
click at [287, 155] on link "Get a Quote Form" at bounding box center [282, 155] width 53 height 7
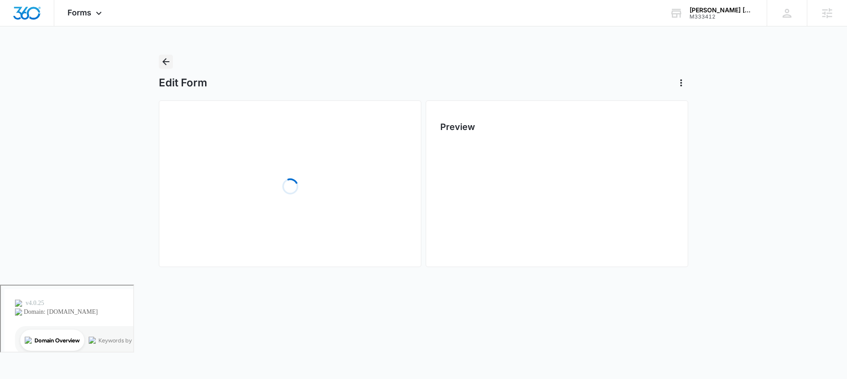
click at [170, 61] on icon "Back" at bounding box center [166, 61] width 11 height 11
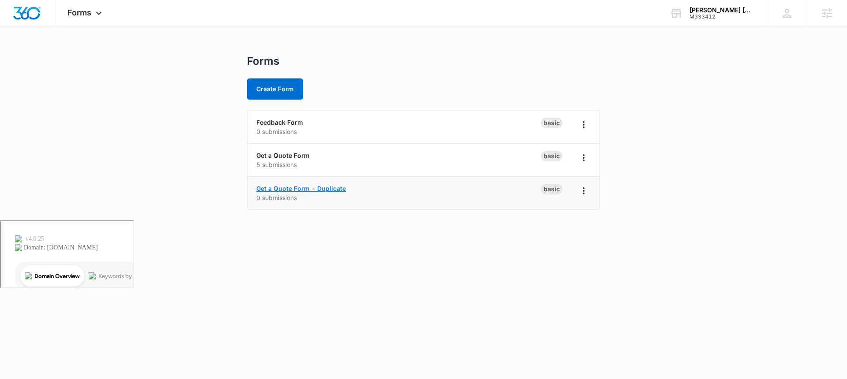
click at [318, 191] on link "Get a Quote Form - Duplicate" at bounding box center [301, 188] width 90 height 7
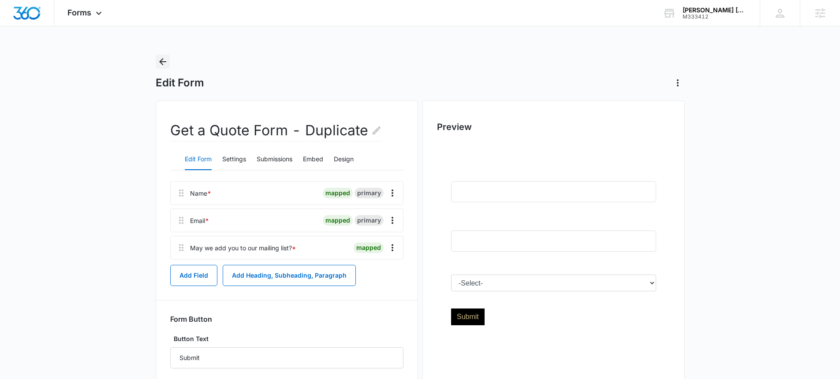
click at [163, 60] on icon "Back" at bounding box center [162, 61] width 11 height 11
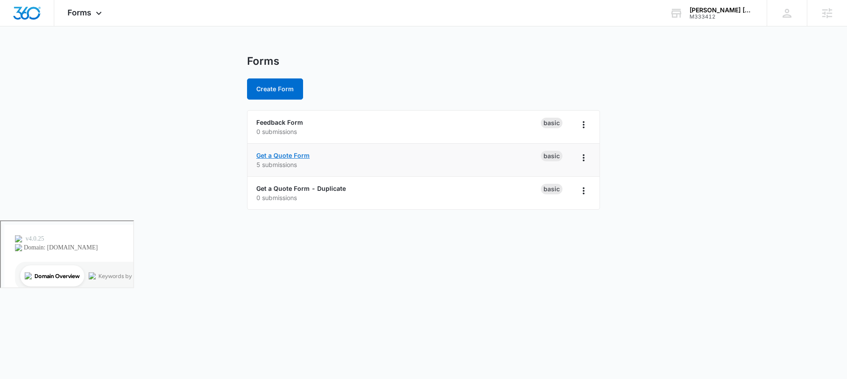
click at [302, 154] on link "Get a Quote Form" at bounding box center [282, 155] width 53 height 7
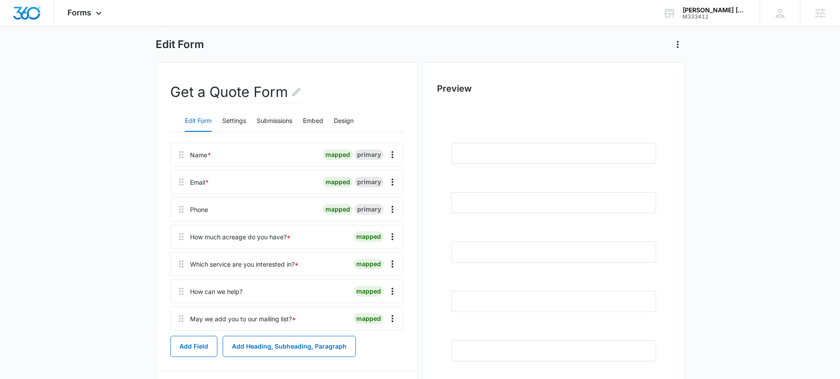
scroll to position [48, 0]
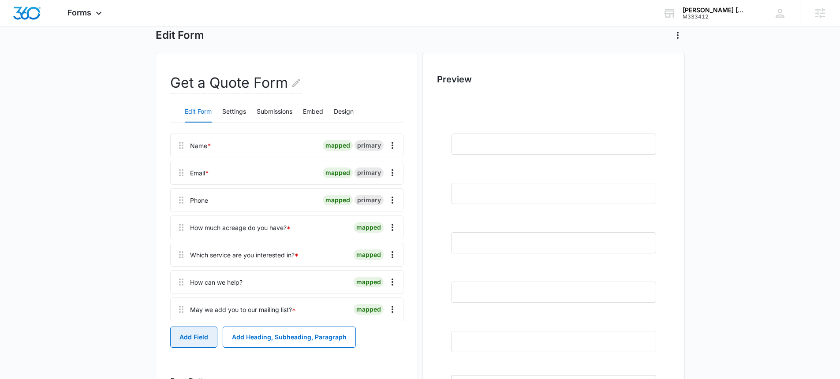
click at [198, 337] on button "Add Field" at bounding box center [193, 337] width 47 height 21
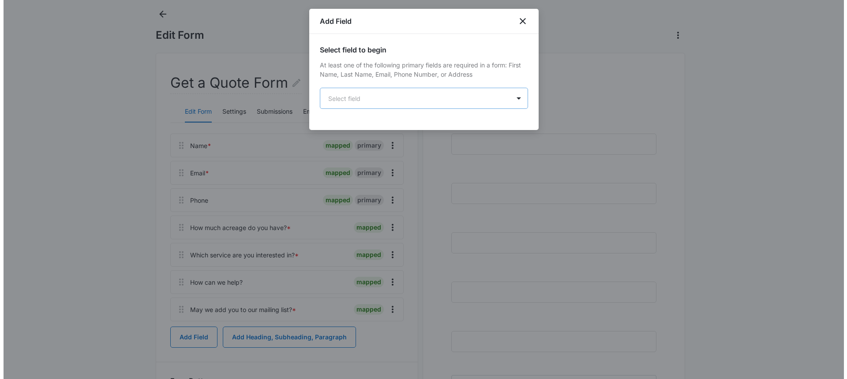
scroll to position [0, 0]
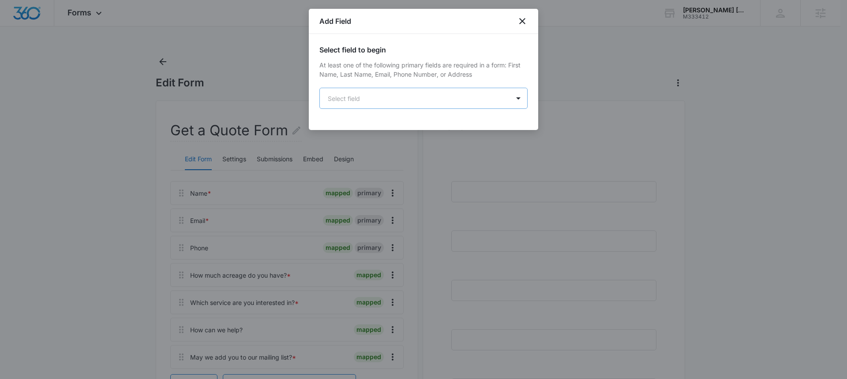
click at [399, 101] on body "Forms Apps Reputation Websites Forms CRM Email Social Payments POS Content Ads …" at bounding box center [423, 332] width 847 height 664
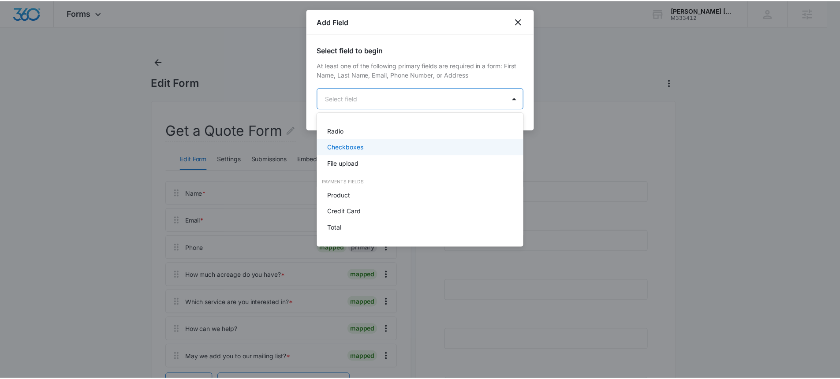
scroll to position [207, 0]
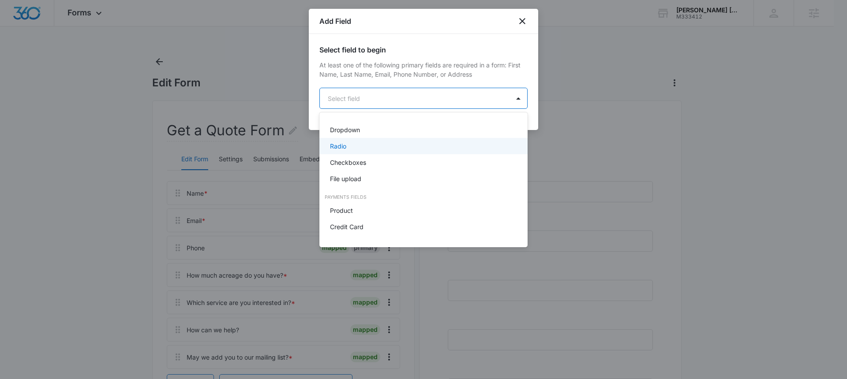
click at [338, 150] on p "Radio" at bounding box center [338, 146] width 16 height 9
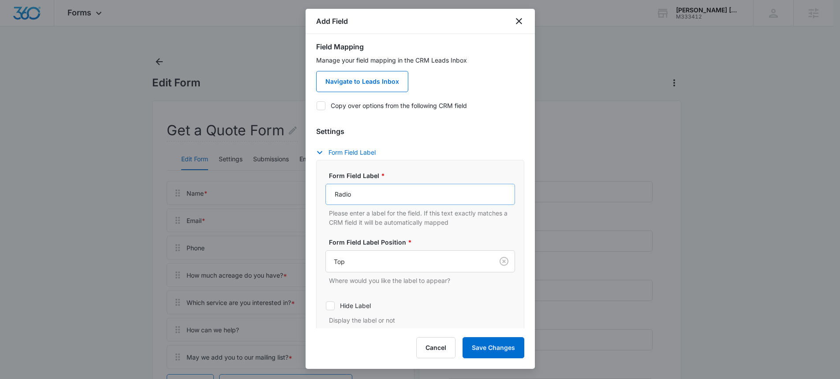
scroll to position [79, 0]
drag, startPoint x: 411, startPoint y: 195, endPoint x: 259, endPoint y: 195, distance: 151.8
click at [259, 195] on body "Forms Apps Reputation Websites Forms CRM Email Social Payments POS Content Ads …" at bounding box center [420, 332] width 840 height 664
type input "M"
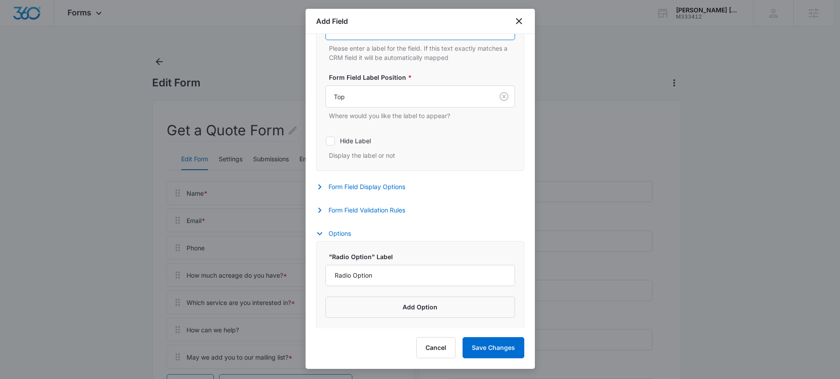
scroll to position [244, 0]
type input "What method of communication do you prefer?"
drag, startPoint x: 431, startPoint y: 272, endPoint x: 317, endPoint y: 270, distance: 114.3
click at [317, 270] on div ""Radio Option" Label Radio Option Add Option" at bounding box center [420, 285] width 208 height 88
drag, startPoint x: 370, startPoint y: 277, endPoint x: 265, endPoint y: 246, distance: 109.7
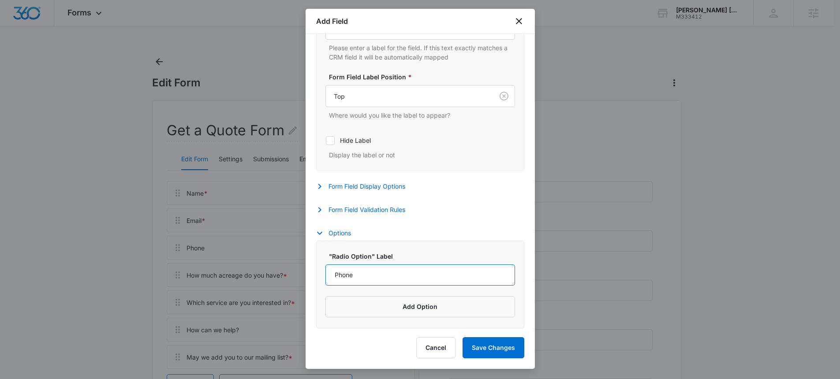
click at [265, 247] on body "Forms Apps Reputation Websites Forms CRM Email Social Payments POS Content Ads …" at bounding box center [420, 332] width 840 height 664
type input "Call"
click at [360, 309] on button "Add Option" at bounding box center [421, 306] width 190 height 21
click at [360, 319] on input "Label" at bounding box center [413, 319] width 174 height 21
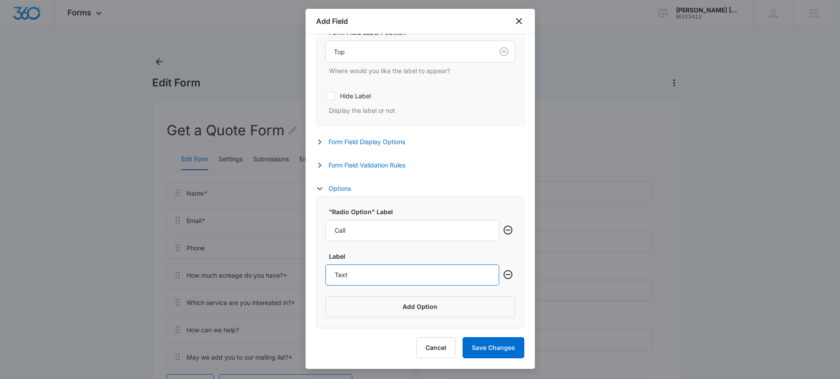
type input "Text"
click at [360, 319] on div ""Radio Option" Label Call Label Text Add Option" at bounding box center [420, 262] width 208 height 132
click at [354, 310] on button "Add Option" at bounding box center [421, 306] width 190 height 21
click at [354, 316] on input "Label" at bounding box center [413, 319] width 174 height 21
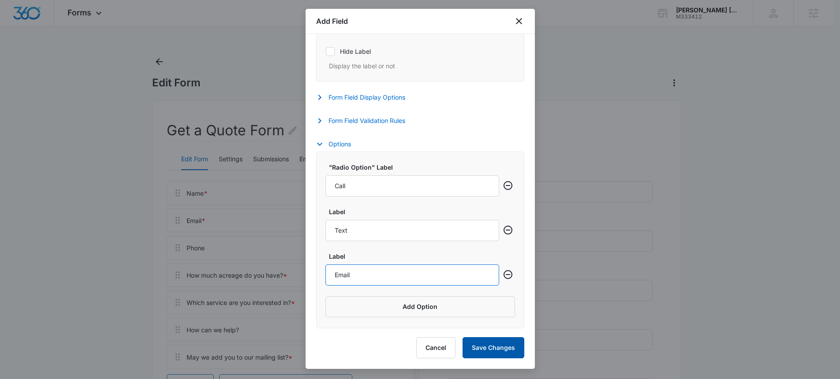
type input "Email"
click at [478, 351] on button "Save Changes" at bounding box center [494, 347] width 62 height 21
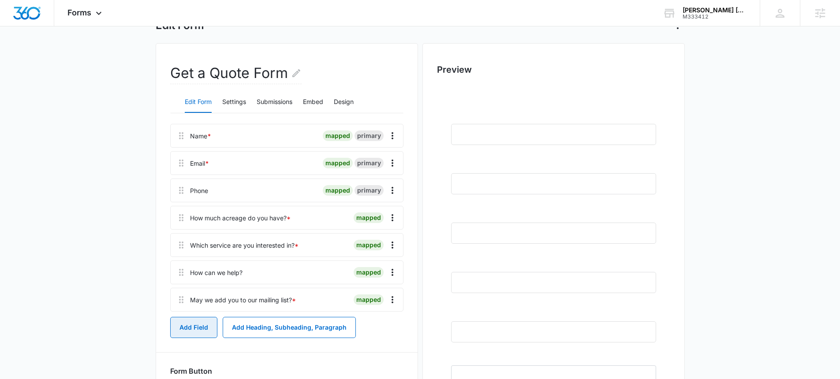
scroll to position [94, 0]
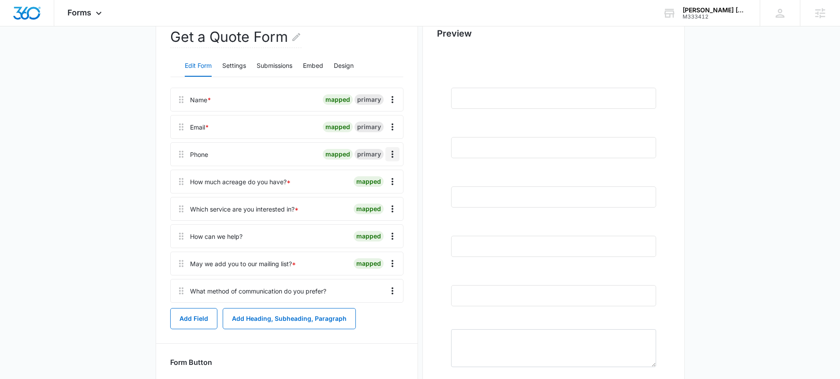
click at [390, 156] on icon "Overflow Menu" at bounding box center [392, 154] width 11 height 11
click at [377, 176] on div "Edit" at bounding box center [369, 179] width 19 height 6
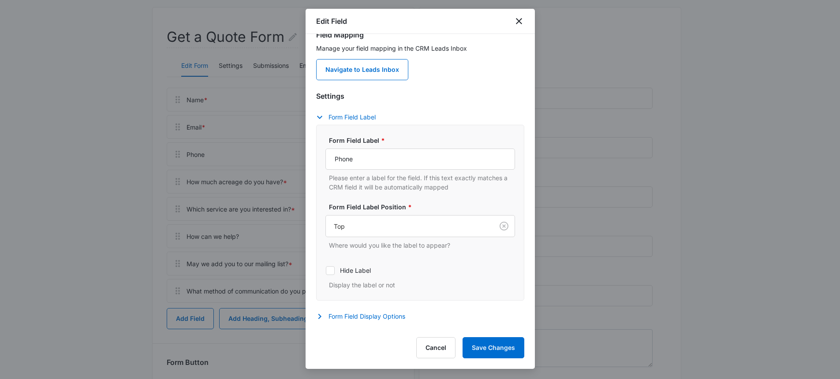
scroll to position [34, 0]
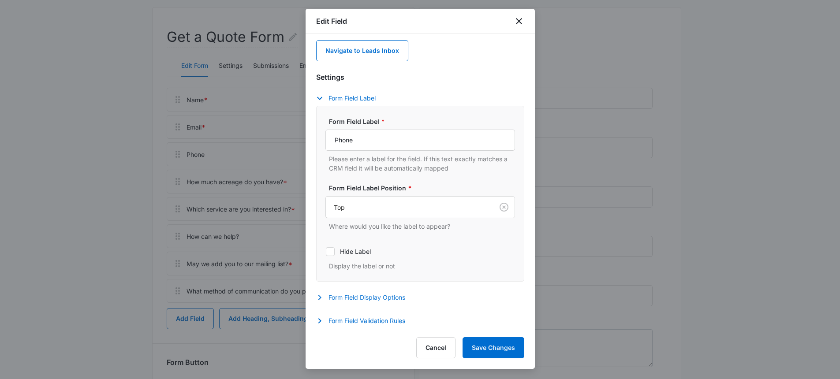
click at [389, 301] on button "Form Field Display Options" at bounding box center [365, 297] width 98 height 11
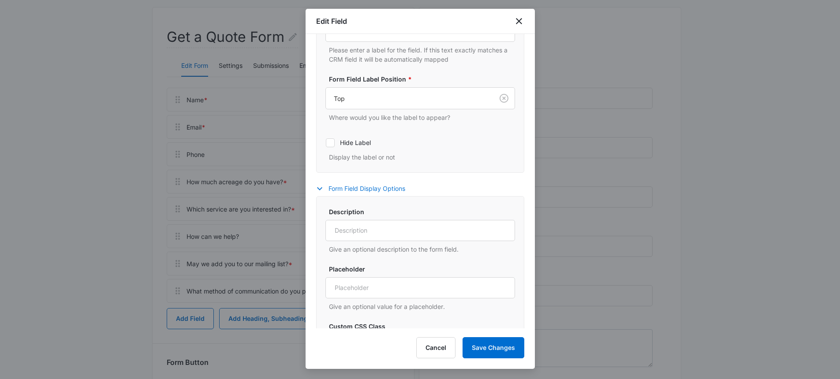
scroll to position [251, 0]
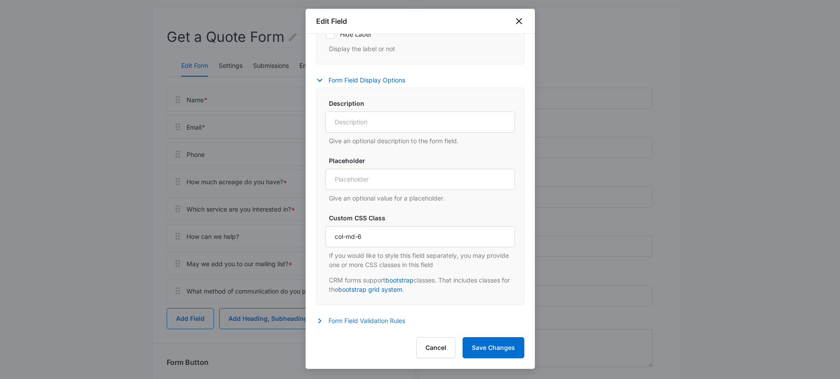
click at [378, 319] on button "Form Field Validation Rules" at bounding box center [365, 321] width 98 height 11
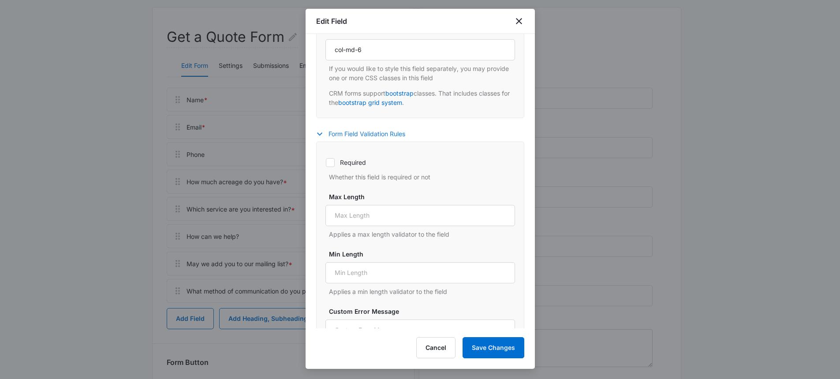
click at [366, 136] on button "Form Field Validation Rules" at bounding box center [365, 134] width 98 height 11
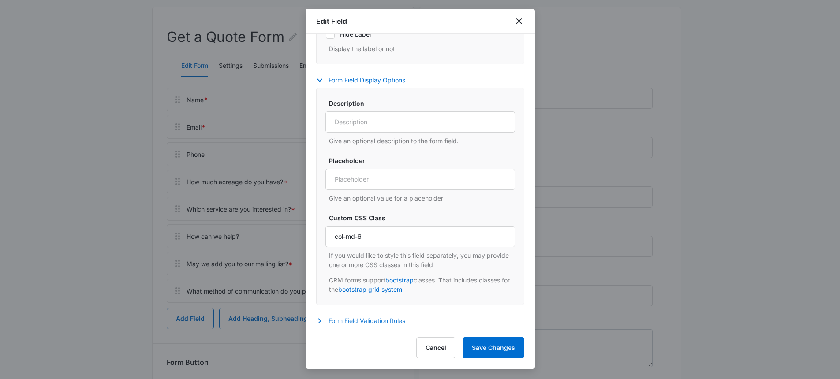
scroll to position [251, 0]
click at [365, 316] on button "Form Field Validation Rules" at bounding box center [365, 321] width 98 height 11
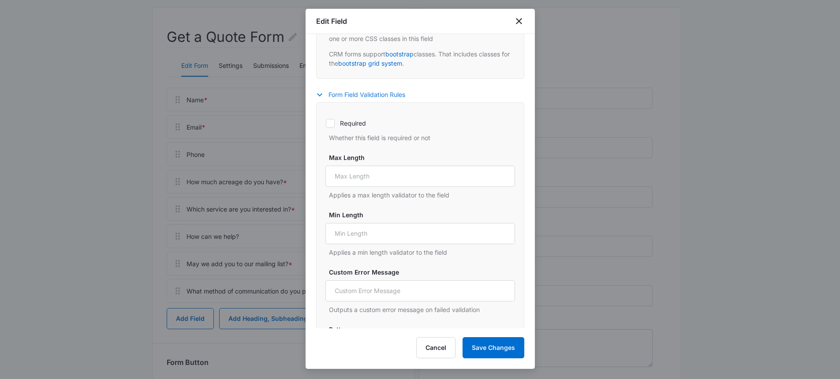
scroll to position [478, 0]
click at [355, 117] on div "Required Whether this field is required or not" at bounding box center [421, 127] width 190 height 29
click at [354, 123] on label "Required" at bounding box center [421, 122] width 190 height 9
click at [326, 123] on input "Required" at bounding box center [326, 123] width 0 height 0
checkbox input "true"
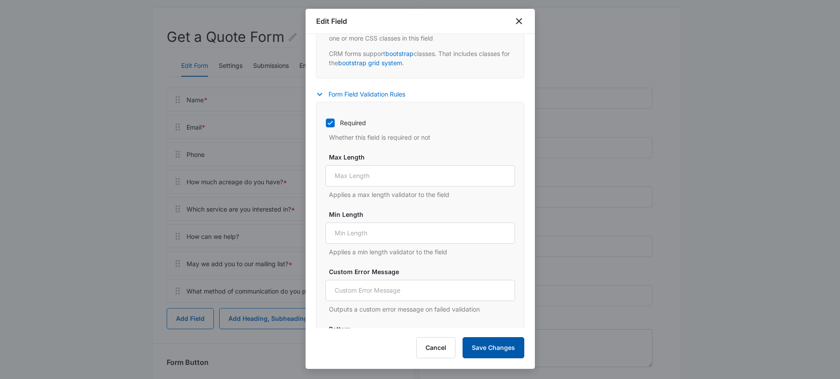
click at [492, 349] on button "Save Changes" at bounding box center [494, 347] width 62 height 21
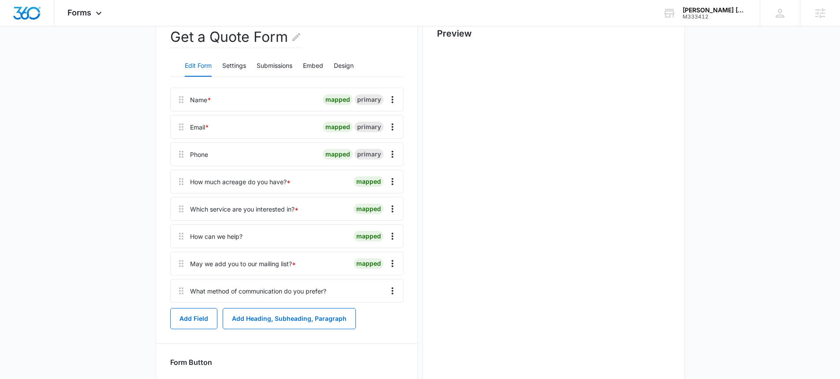
scroll to position [0, 0]
click at [221, 183] on div "How much acreage do you have? *" at bounding box center [240, 181] width 101 height 9
click at [394, 183] on icon "Overflow Menu" at bounding box center [392, 181] width 11 height 11
click at [362, 201] on button "Edit" at bounding box center [374, 206] width 50 height 13
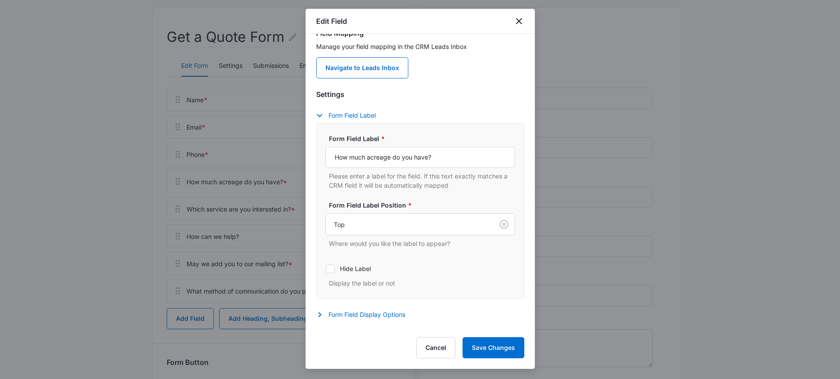
scroll to position [34, 0]
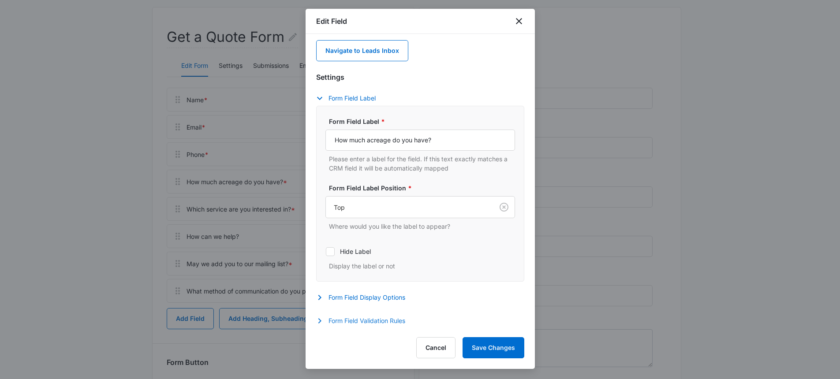
click at [391, 316] on button "Form Field Validation Rules" at bounding box center [365, 321] width 98 height 11
click at [393, 319] on button "Form Field Validation Rules" at bounding box center [365, 321] width 98 height 11
drag, startPoint x: 391, startPoint y: 318, endPoint x: 387, endPoint y: 310, distance: 8.5
click at [388, 311] on div "Settings Form Field Label Form Field Label * How much acreage do you have? Plea…" at bounding box center [420, 200] width 208 height 257
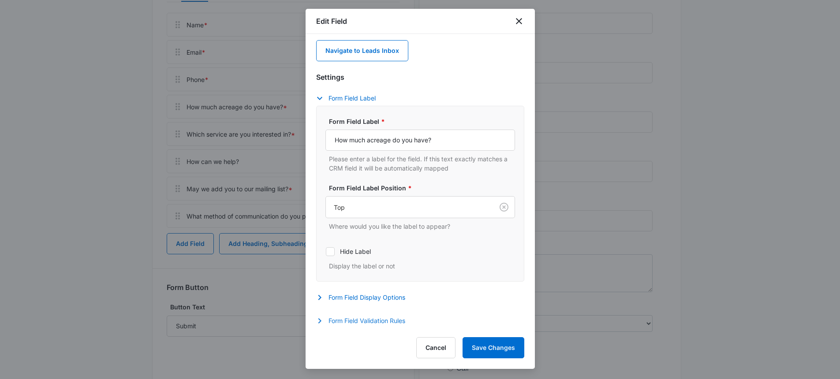
scroll to position [170, 0]
click at [367, 322] on button "Form Field Validation Rules" at bounding box center [365, 321] width 98 height 11
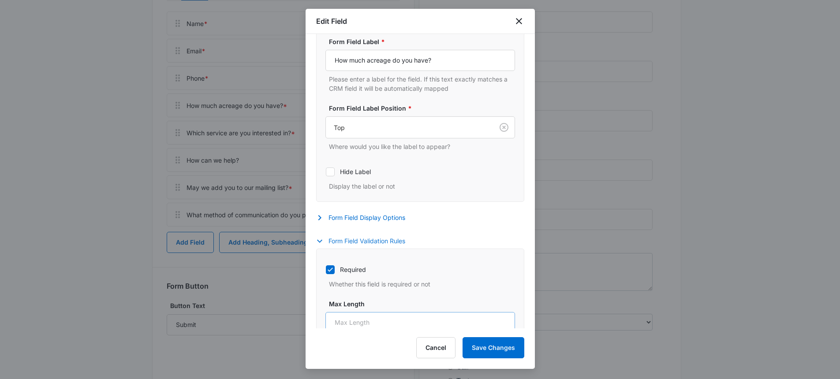
scroll to position [177, 0]
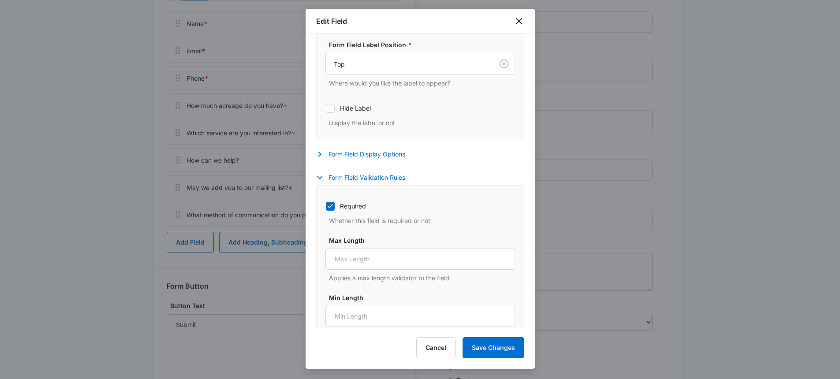
click at [330, 206] on icon at bounding box center [330, 206] width 8 height 8
click at [326, 206] on input "Required" at bounding box center [326, 206] width 0 height 0
checkbox input "false"
click at [482, 349] on button "Save Changes" at bounding box center [494, 347] width 62 height 21
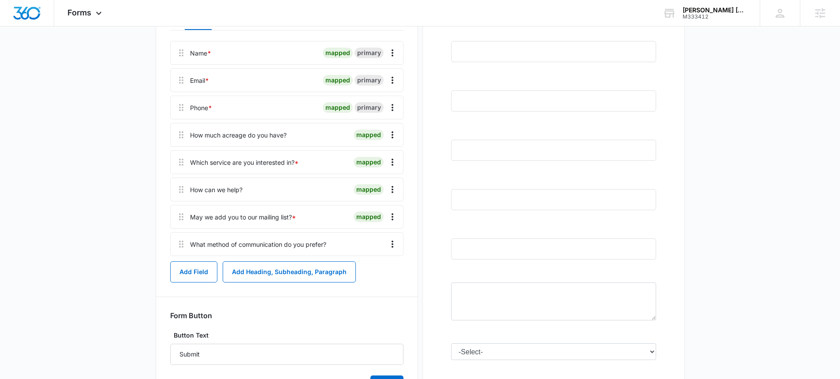
scroll to position [123, 0]
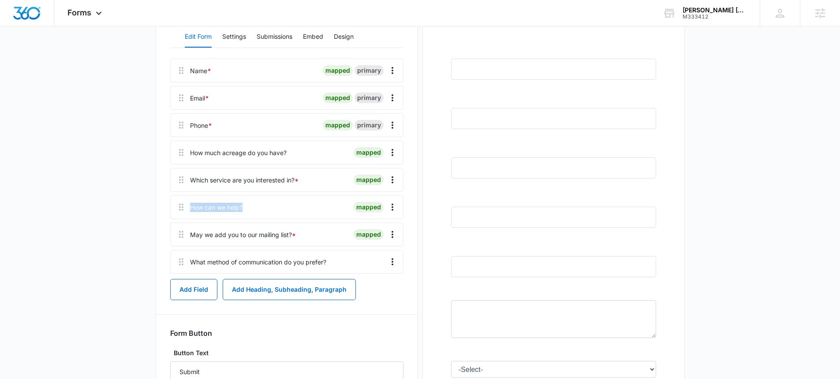
drag, startPoint x: 255, startPoint y: 211, endPoint x: 188, endPoint y: 206, distance: 66.8
click at [188, 206] on div "How can we help? mapped" at bounding box center [286, 207] width 233 height 24
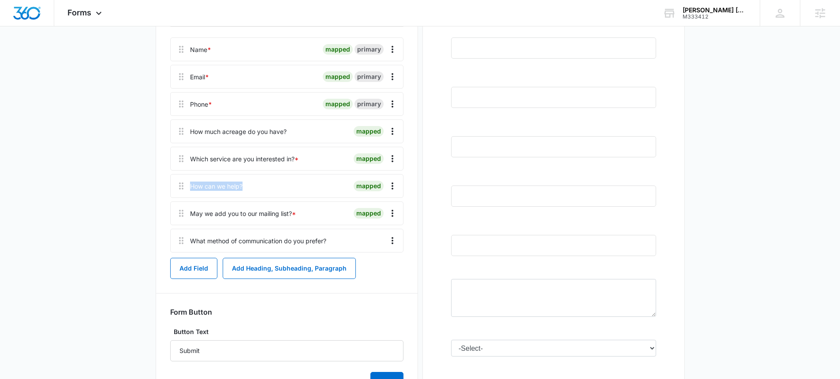
scroll to position [146, 0]
click at [243, 216] on div "May we add you to our mailing list? *" at bounding box center [243, 211] width 106 height 9
click at [208, 211] on div "May we add you to our mailing list? *" at bounding box center [243, 211] width 106 height 9
click at [392, 187] on icon "Overflow Menu" at bounding box center [393, 184] width 2 height 7
click at [385, 227] on button "Delete" at bounding box center [374, 222] width 50 height 13
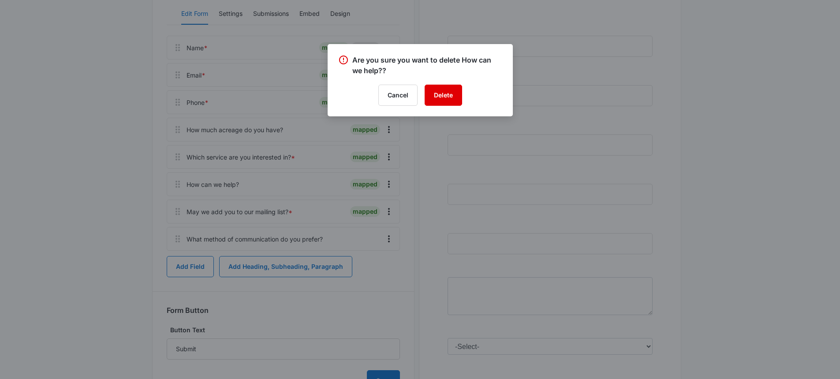
click at [437, 101] on button "Delete" at bounding box center [443, 95] width 37 height 21
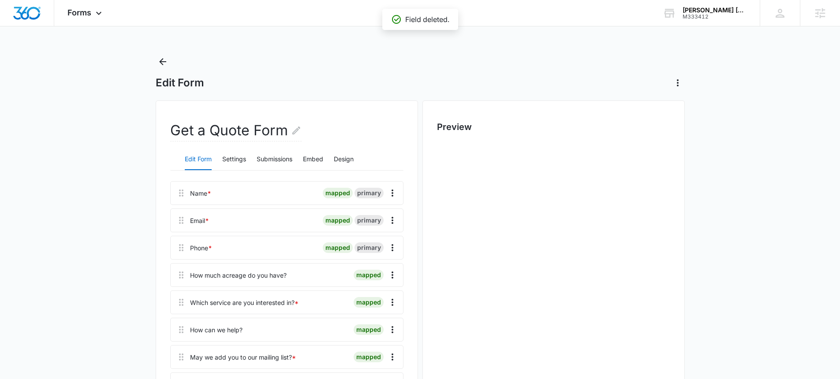
scroll to position [0, 0]
click at [212, 219] on div "Email * mapped primary" at bounding box center [286, 221] width 233 height 24
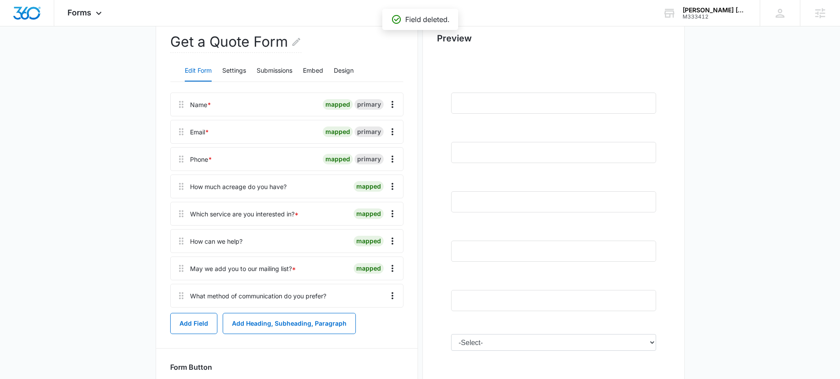
scroll to position [92, 0]
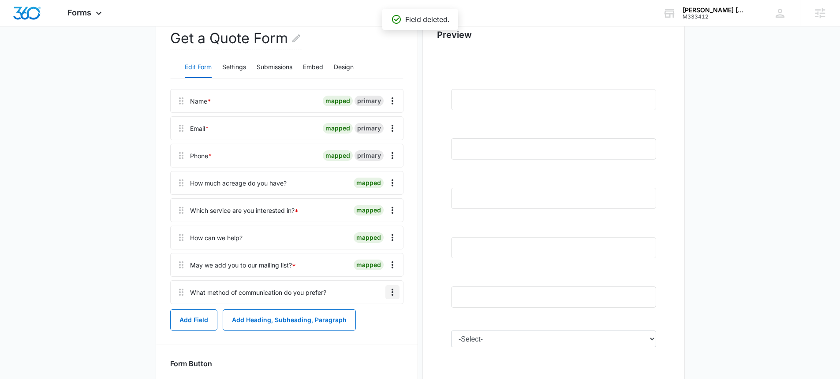
click at [388, 288] on icon "Overflow Menu" at bounding box center [392, 292] width 11 height 11
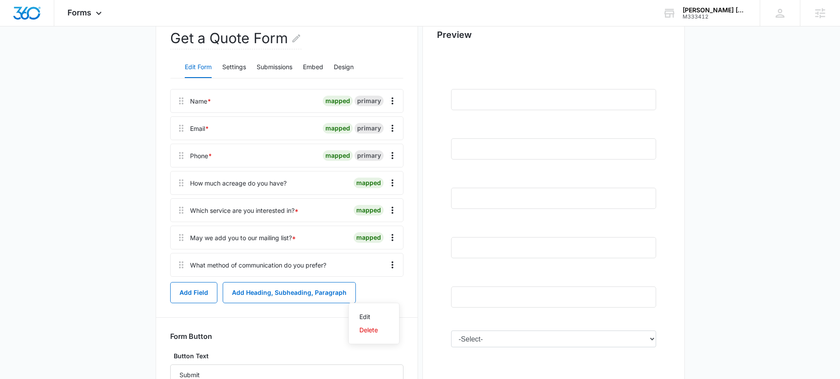
drag, startPoint x: 124, startPoint y: 289, endPoint x: 122, endPoint y: 273, distance: 16.4
click at [122, 282] on main "Edit Form Get a Quote Form Edit Form Settings Submissions Embed Design Name * m…" at bounding box center [420, 235] width 840 height 544
click at [397, 264] on button "Overflow Menu" at bounding box center [393, 265] width 14 height 14
click at [384, 289] on button "Edit" at bounding box center [374, 289] width 50 height 13
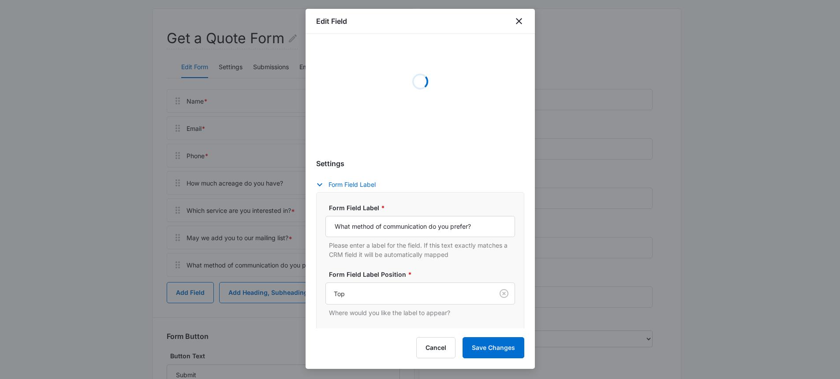
scroll to position [153, 0]
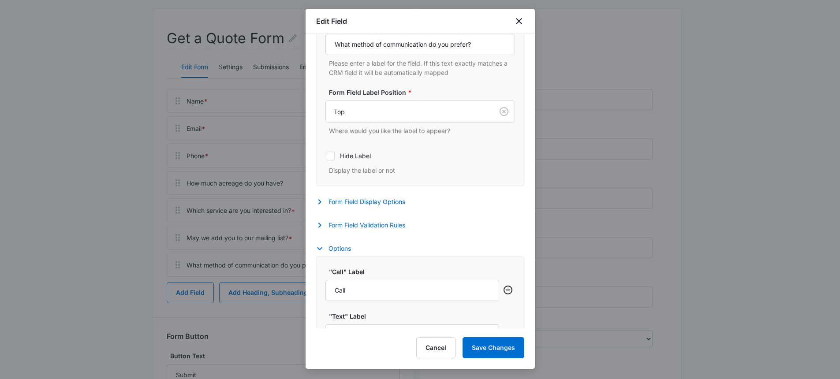
click at [378, 301] on div ""Call" Label Call "Text" Label Text "Email" Label Email Add Option" at bounding box center [420, 344] width 208 height 177
click at [374, 222] on button "Form Field Validation Rules" at bounding box center [365, 225] width 98 height 11
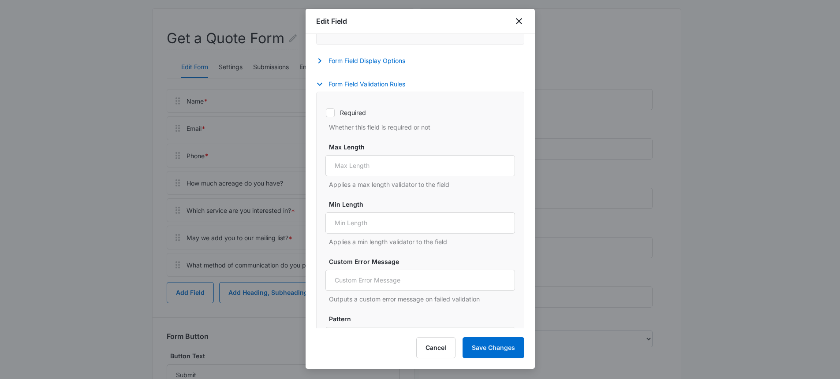
click at [337, 117] on div "Required Whether this field is required or not" at bounding box center [421, 117] width 190 height 29
click at [331, 110] on icon at bounding box center [330, 113] width 8 height 8
click at [326, 112] on input "Required" at bounding box center [326, 112] width 0 height 0
checkbox input "true"
click at [503, 347] on button "Save Changes" at bounding box center [494, 347] width 62 height 21
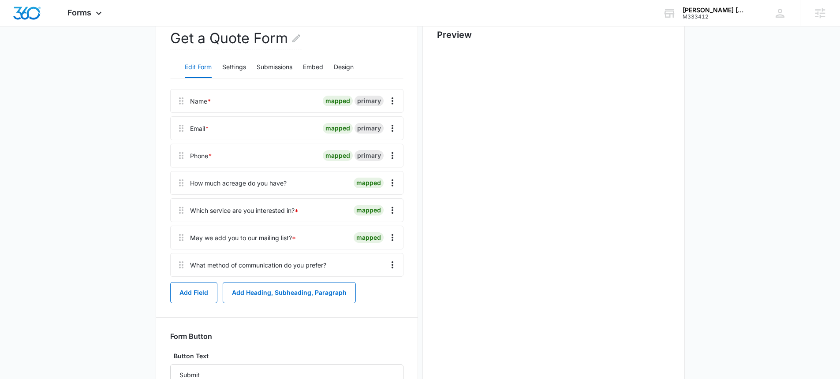
scroll to position [0, 0]
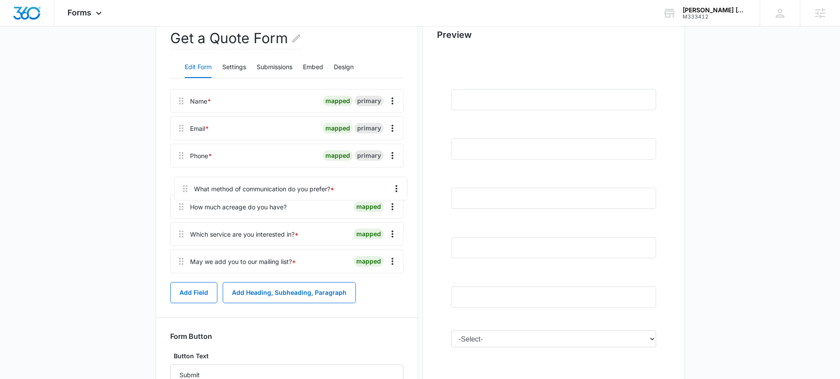
drag, startPoint x: 180, startPoint y: 263, endPoint x: 184, endPoint y: 181, distance: 82.6
click at [184, 181] on div "Name * mapped primary Email * mapped primary Phone * mapped primary How much ac…" at bounding box center [286, 183] width 233 height 188
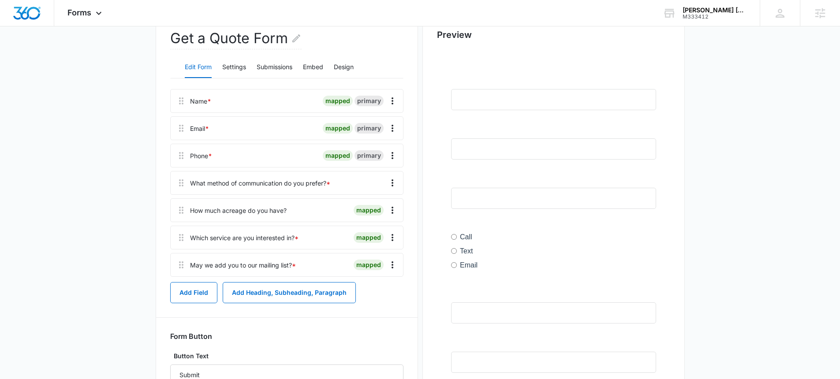
click at [191, 239] on div "Which service are you interested in? *" at bounding box center [244, 237] width 109 height 9
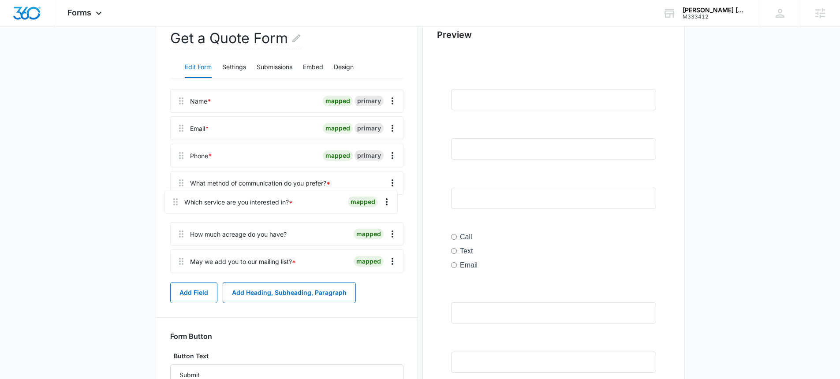
drag, startPoint x: 184, startPoint y: 239, endPoint x: 177, endPoint y: 197, distance: 42.8
click at [177, 197] on div "Name * mapped primary Email * mapped primary Phone * mapped primary What method…" at bounding box center [286, 183] width 233 height 188
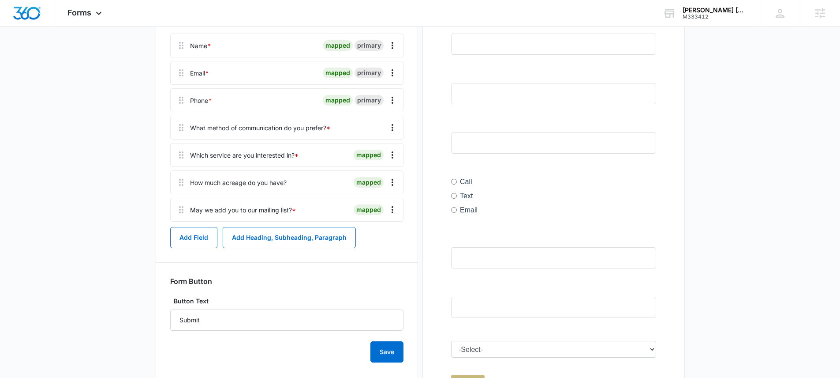
scroll to position [188, 0]
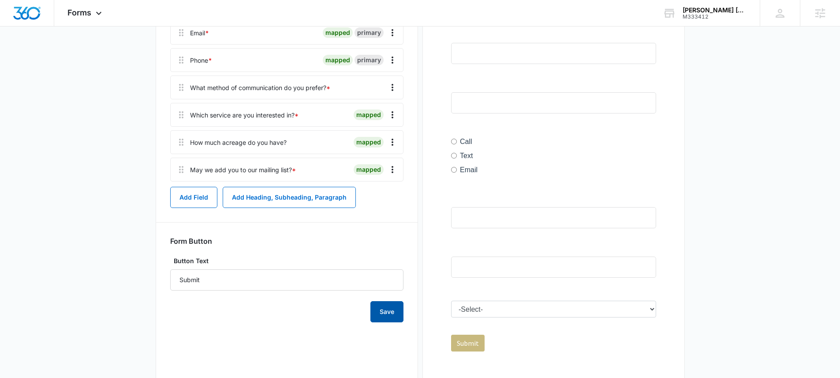
click at [388, 318] on button "Save" at bounding box center [387, 311] width 33 height 21
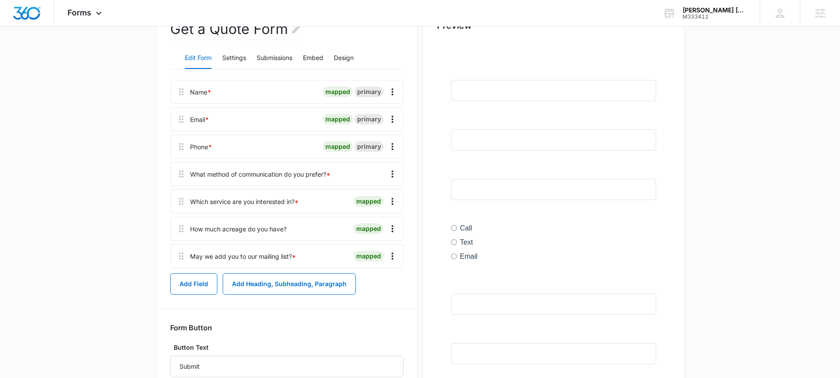
scroll to position [0, 0]
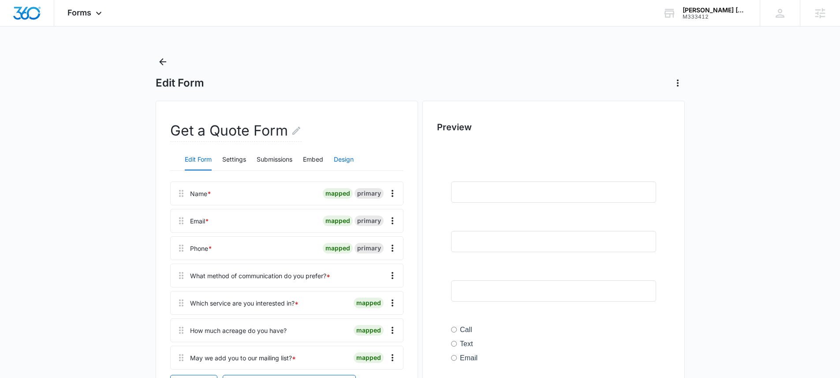
click at [348, 157] on button "Design" at bounding box center [344, 159] width 20 height 21
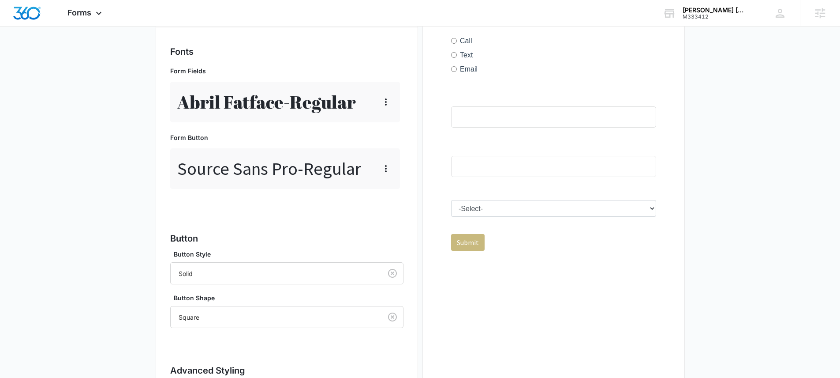
scroll to position [287, 0]
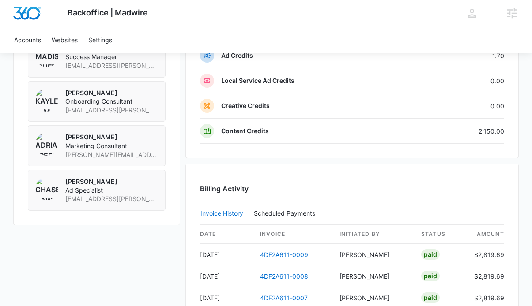
scroll to position [670, 0]
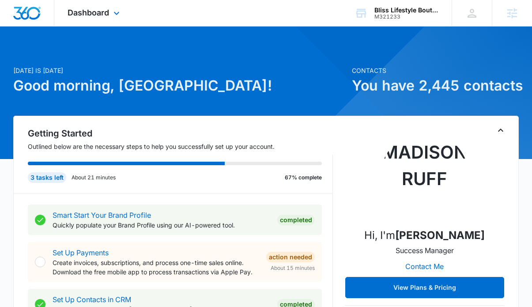
click at [111, 9] on icon at bounding box center [116, 13] width 11 height 11
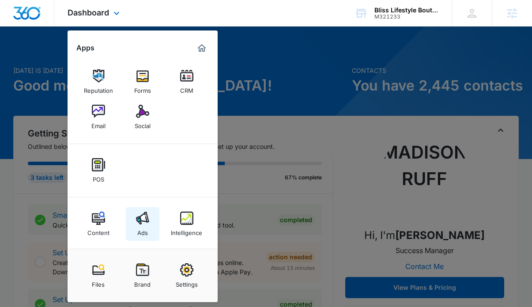
click at [143, 225] on div "Ads" at bounding box center [142, 230] width 11 height 11
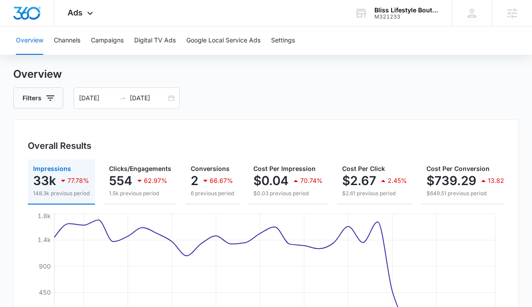
scroll to position [33, 0]
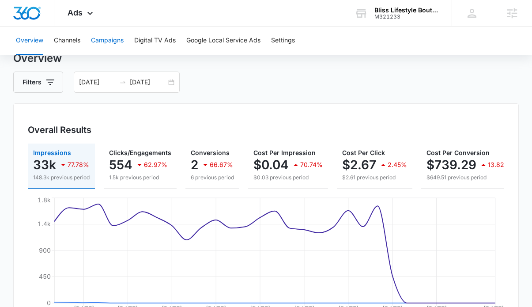
click at [108, 40] on button "Campaigns" at bounding box center [107, 40] width 33 height 28
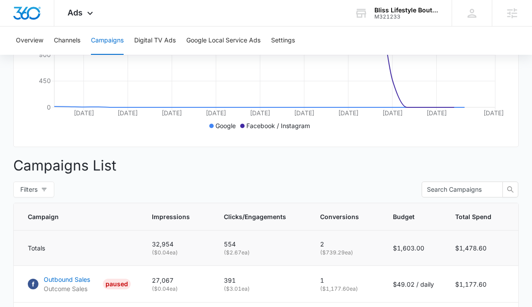
scroll to position [264, 0]
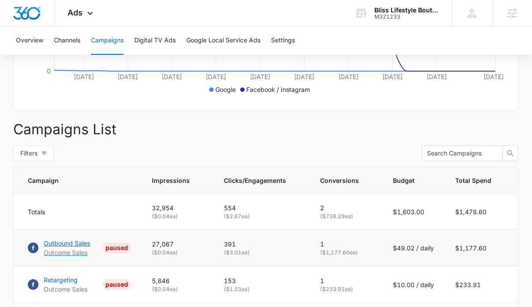
click at [62, 247] on p "Outbound Sales" at bounding box center [67, 242] width 46 height 9
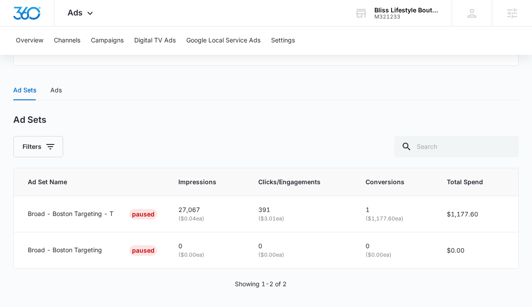
scroll to position [344, 0]
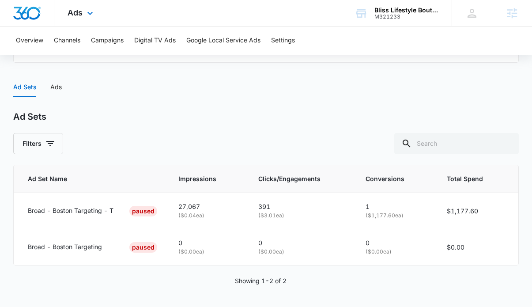
click at [76, 19] on div "Ads Apps Reputation Forms CRM Email Social POS Content Ads Intelligence Files B…" at bounding box center [81, 13] width 54 height 26
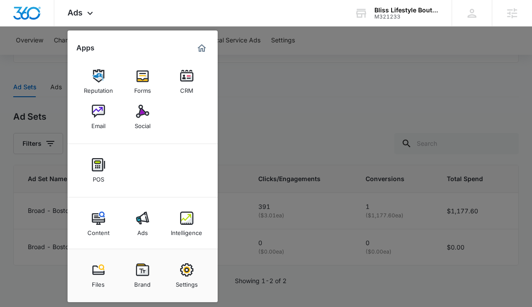
click at [317, 99] on div at bounding box center [266, 153] width 532 height 307
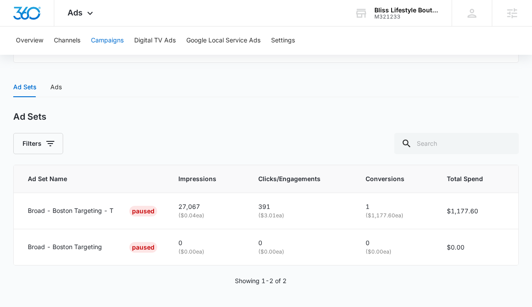
click at [102, 48] on button "Campaigns" at bounding box center [107, 40] width 33 height 28
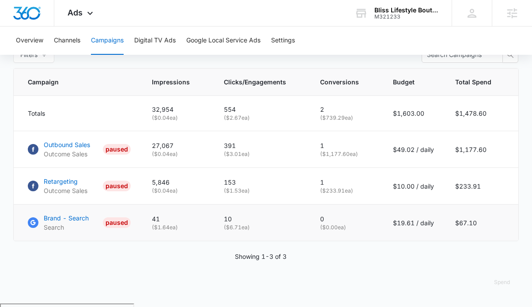
scroll to position [366, 0]
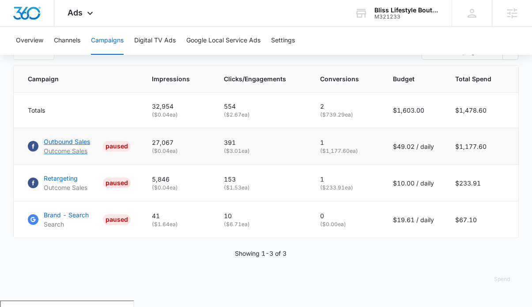
click at [68, 146] on p "Outbound Sales" at bounding box center [67, 141] width 46 height 9
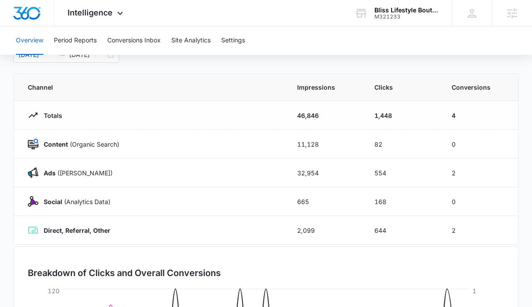
scroll to position [69, 0]
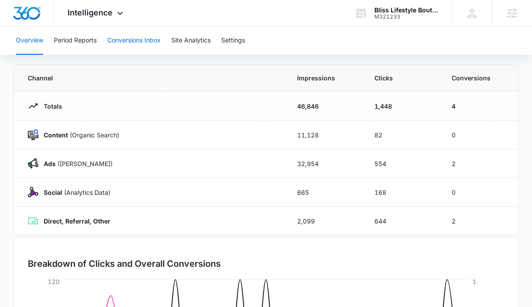
click at [117, 44] on button "Conversions Inbox" at bounding box center [133, 40] width 53 height 28
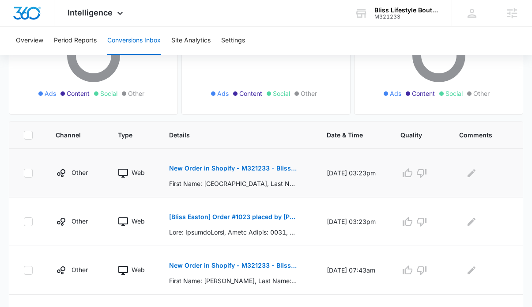
scroll to position [131, 0]
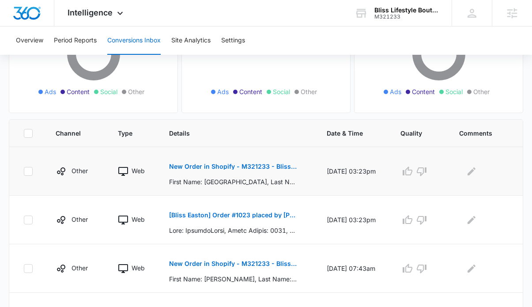
click at [180, 171] on button "New Order in Shopify - M321233 - Bliss Lifestyle Boutique" at bounding box center [233, 166] width 128 height 21
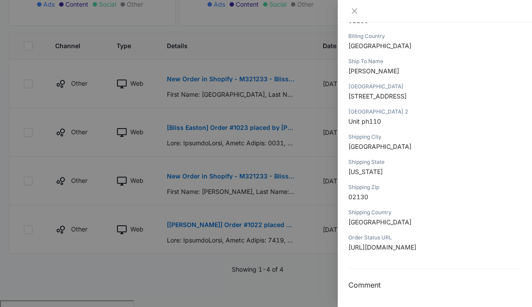
scroll to position [473, 0]
click at [257, 236] on div at bounding box center [266, 153] width 532 height 307
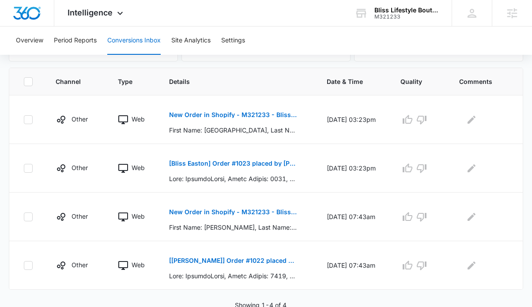
scroll to position [177, 0]
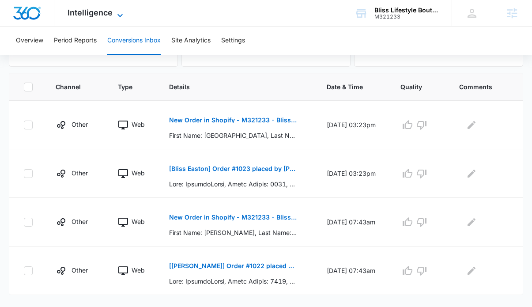
click at [115, 18] on icon at bounding box center [120, 15] width 11 height 11
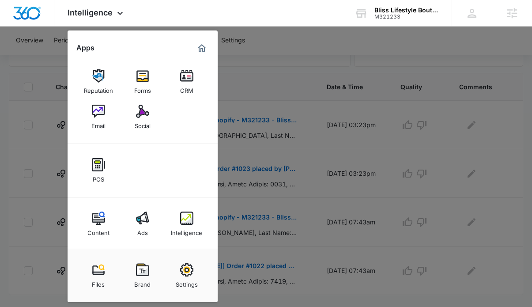
click at [286, 128] on div at bounding box center [266, 153] width 532 height 307
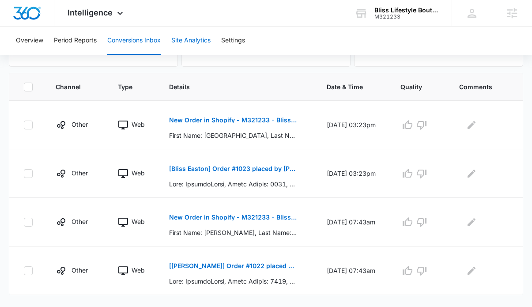
click at [202, 35] on button "Site Analytics" at bounding box center [190, 40] width 39 height 28
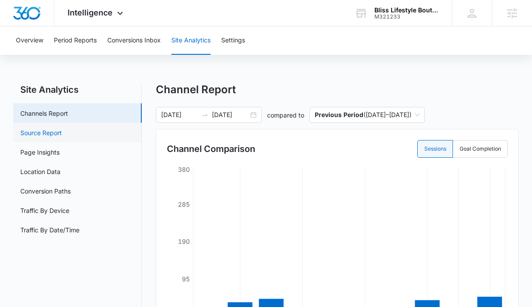
click at [60, 134] on link "Source Report" at bounding box center [40, 132] width 41 height 9
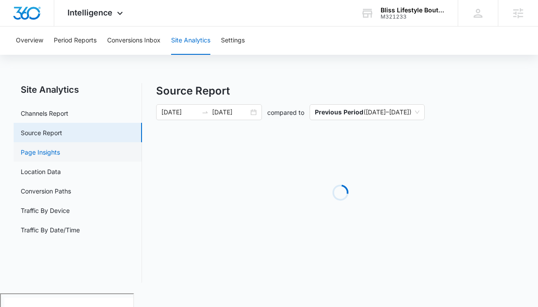
click at [60, 156] on link "Page Insights" at bounding box center [40, 151] width 39 height 9
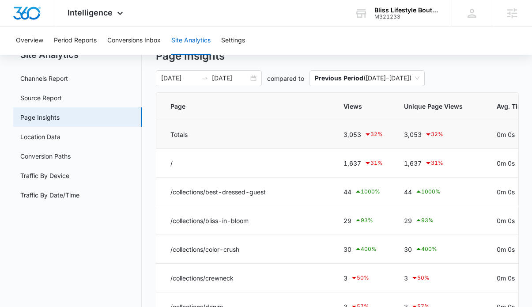
scroll to position [41, 0]
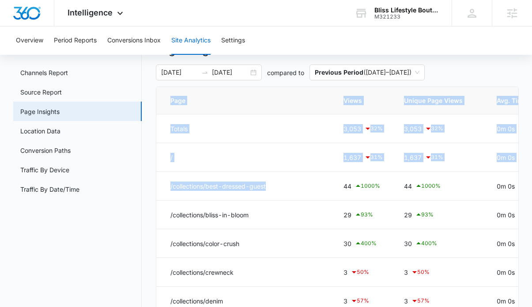
drag, startPoint x: 271, startPoint y: 185, endPoint x: 150, endPoint y: 184, distance: 120.9
click at [150, 184] on div "Site Analytics Channels Report Source Report Page Insights Location Data Conver…" at bounding box center [265, 254] width 505 height 425
click at [256, 173] on td "/collections/best-dressed-guest" at bounding box center [244, 186] width 176 height 29
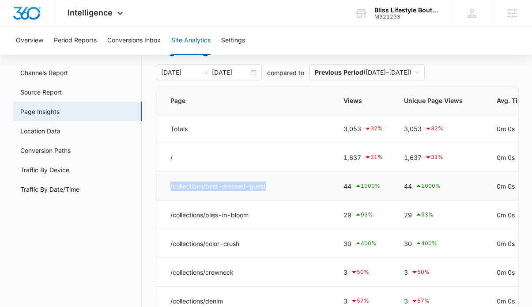
drag, startPoint x: 280, startPoint y: 184, endPoint x: 163, endPoint y: 183, distance: 116.9
click at [163, 183] on td "/collections/best-dressed-guest" at bounding box center [244, 186] width 176 height 29
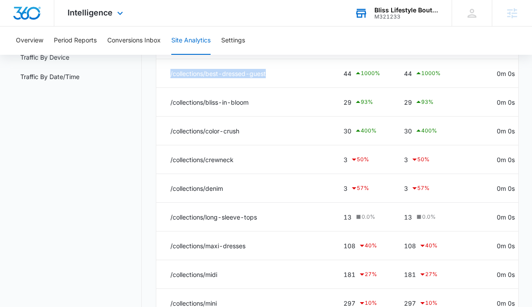
scroll to position [149, 0]
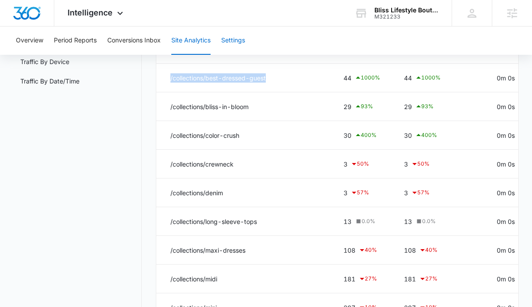
copy td "/collections/best-dressed-guest"
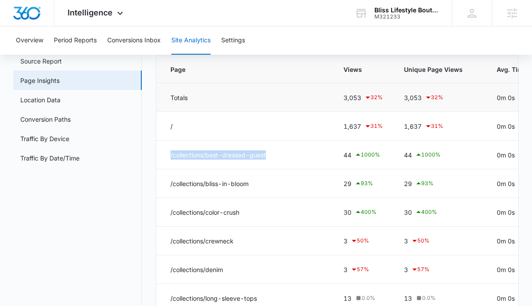
scroll to position [71, 0]
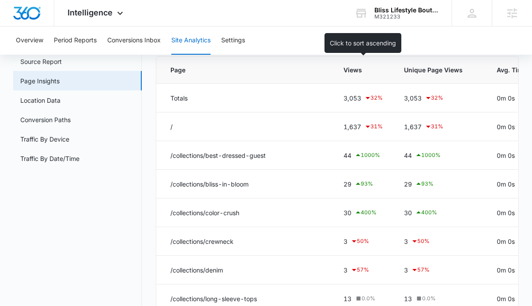
click at [348, 73] on span "Views" at bounding box center [356, 69] width 26 height 9
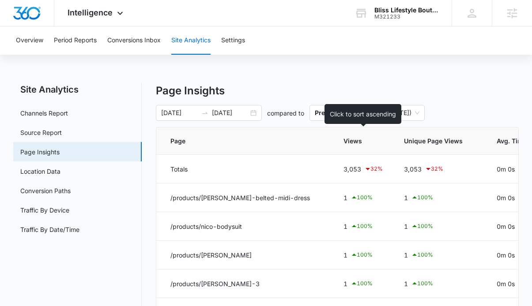
click at [350, 145] on span "Views" at bounding box center [356, 140] width 26 height 9
click at [349, 137] on span "Views" at bounding box center [356, 140] width 26 height 9
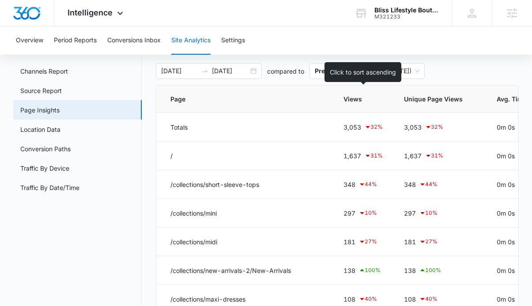
scroll to position [60, 0]
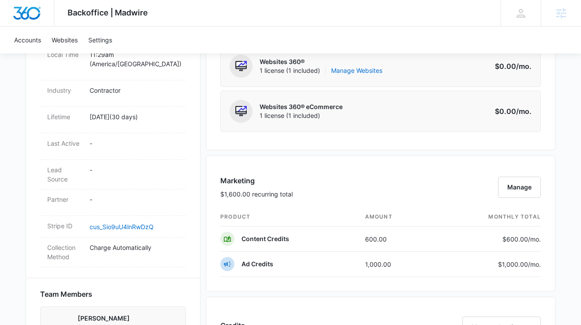
scroll to position [412, 0]
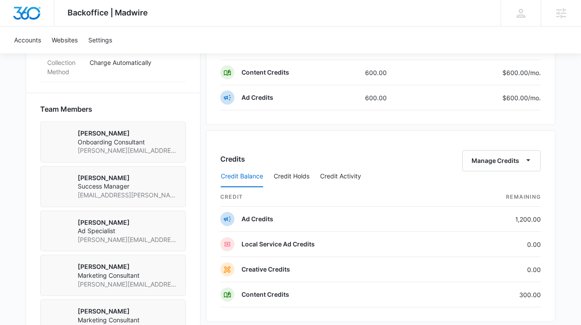
scroll to position [545, 0]
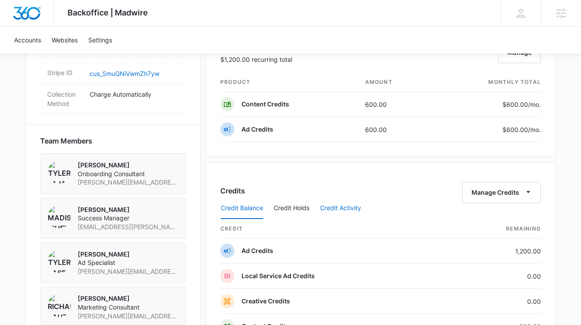
click at [358, 202] on button "Credit Activity" at bounding box center [340, 208] width 41 height 21
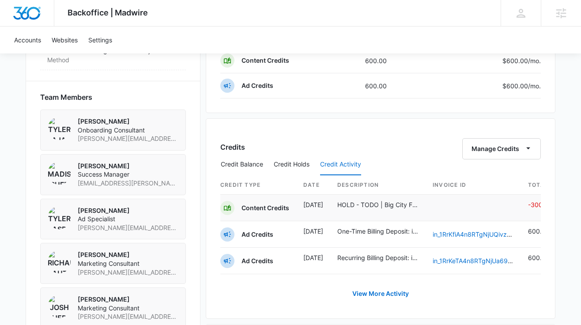
scroll to position [0, 7]
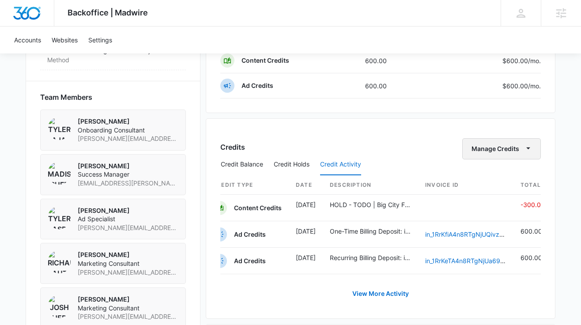
click at [526, 146] on icon "button" at bounding box center [527, 147] width 9 height 9
click at [375, 292] on link "View More Activity" at bounding box center [380, 293] width 74 height 21
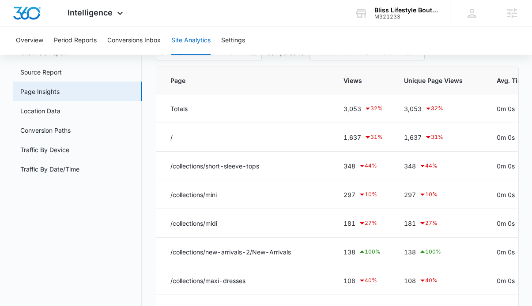
click at [115, 15] on icon at bounding box center [120, 13] width 11 height 11
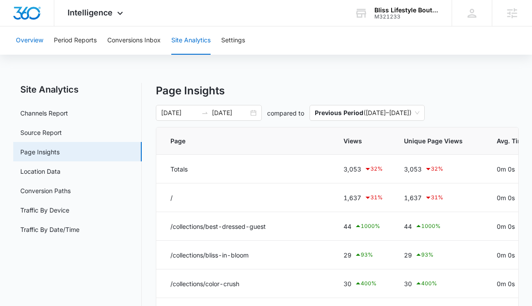
click at [27, 38] on button "Overview" at bounding box center [29, 40] width 27 height 28
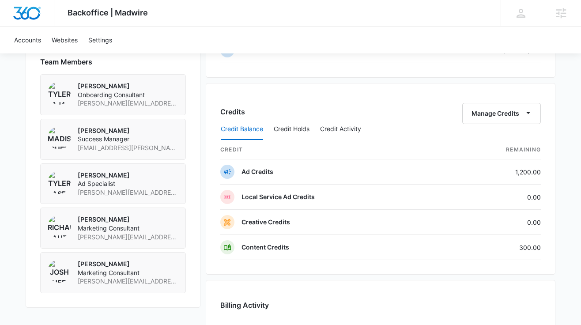
scroll to position [713, 0]
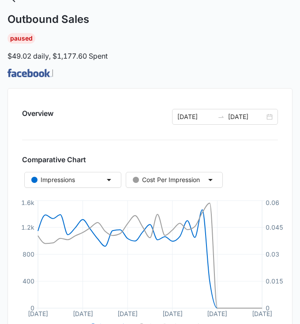
scroll to position [47, 0]
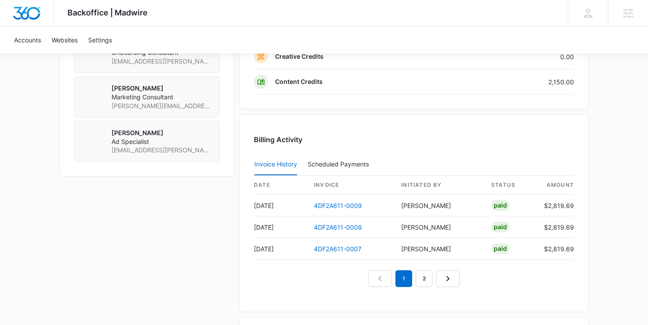
scroll to position [738, 0]
